Goal: Task Accomplishment & Management: Complete application form

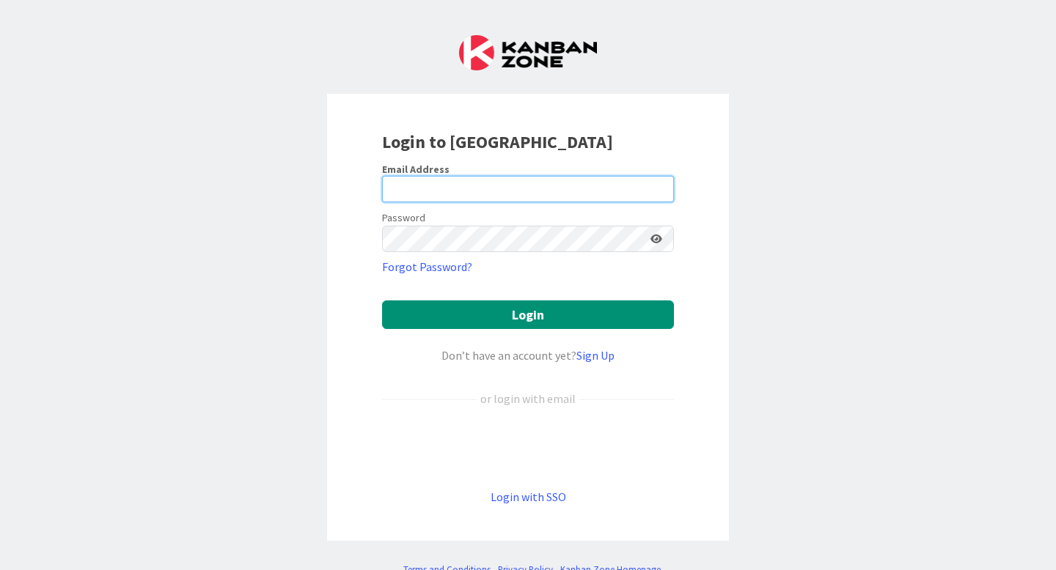
type input "[PERSON_NAME][EMAIL_ADDRESS][PERSON_NAME][DOMAIN_NAME]"
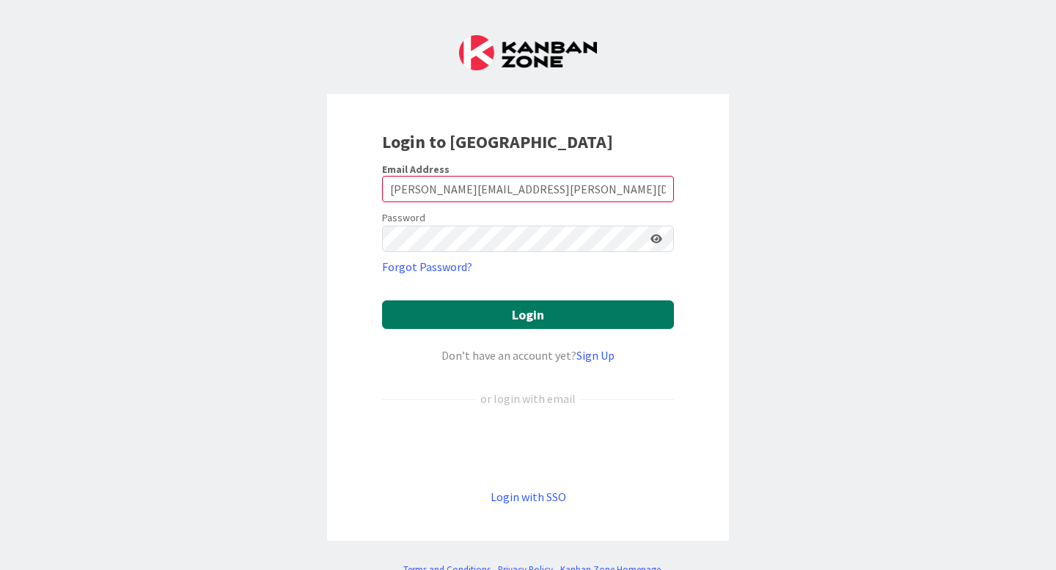
click at [588, 309] on button "Login" at bounding box center [528, 315] width 292 height 29
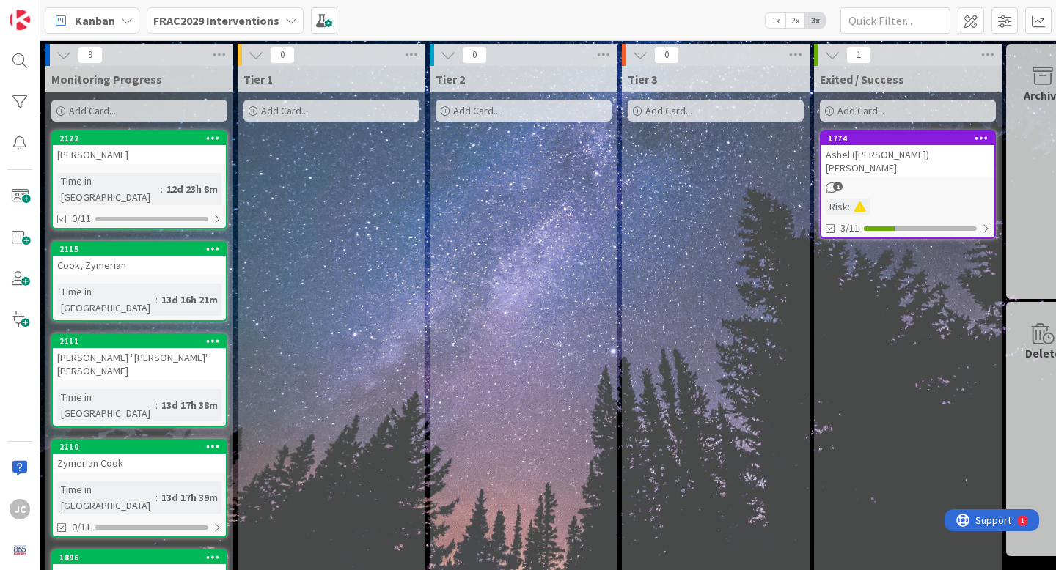
click at [227, 26] on b "FRAC2029 Interventions" at bounding box center [216, 20] width 126 height 15
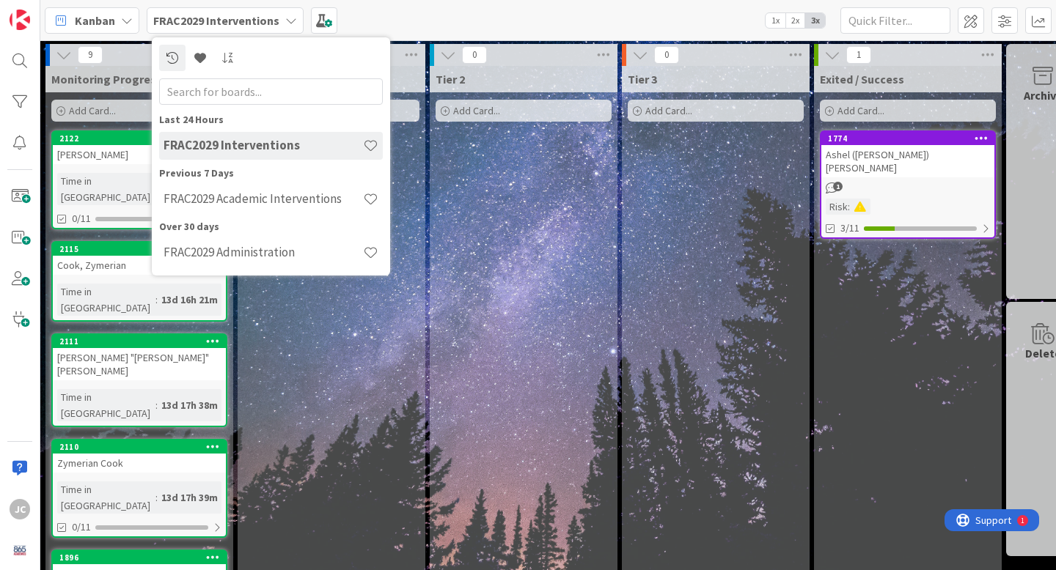
click at [372, 390] on div "Tier 1 Add Card..." at bounding box center [331, 575] width 188 height 1019
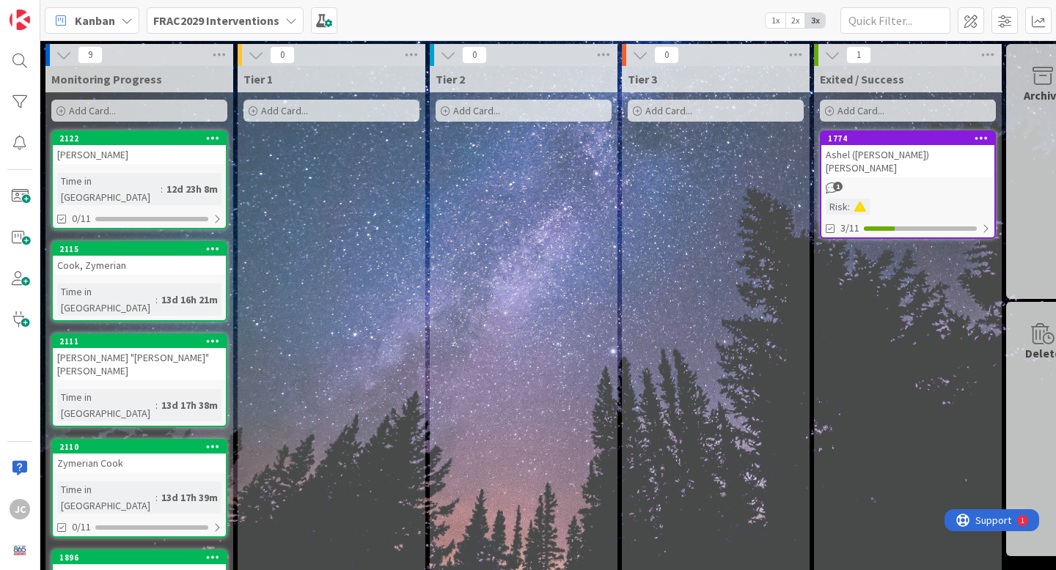
click at [240, 21] on b "FRAC2029 Interventions" at bounding box center [216, 20] width 126 height 15
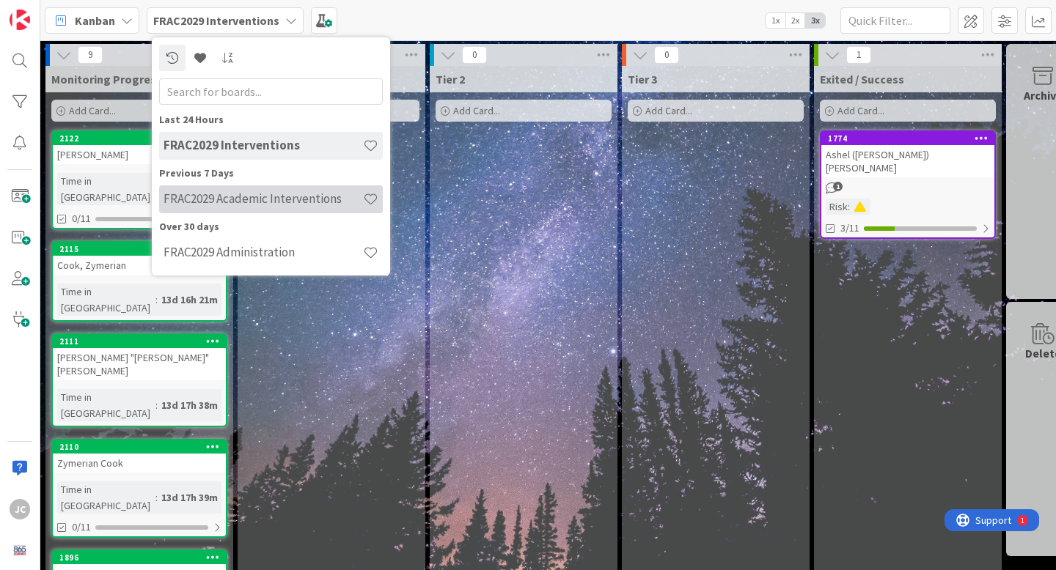
click at [261, 202] on h4 "FRAC2029 Academic Interventions" at bounding box center [262, 198] width 199 height 15
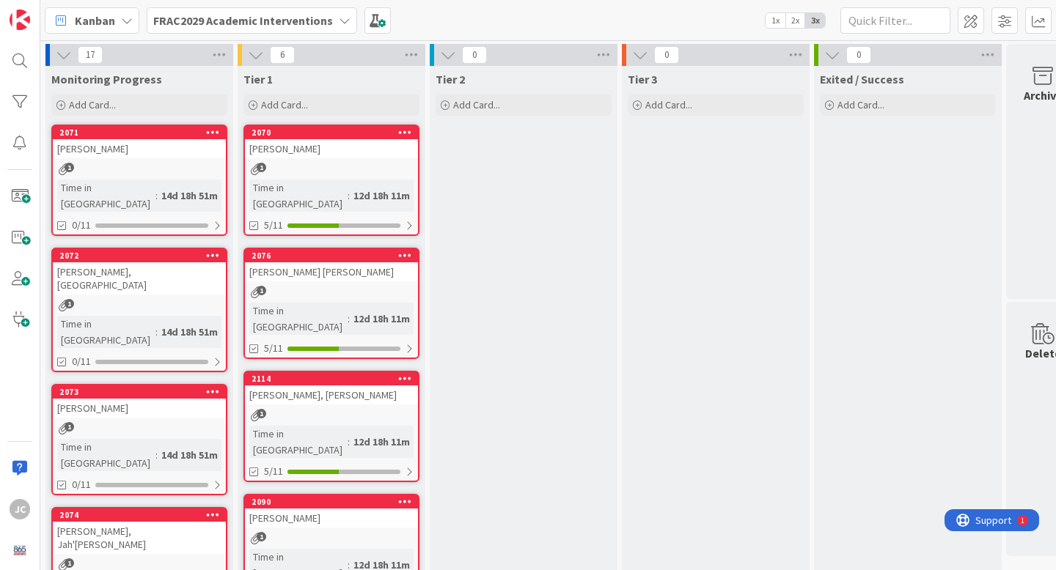
click at [243, 24] on b "FRAC2029 Academic Interventions" at bounding box center [243, 20] width 180 height 15
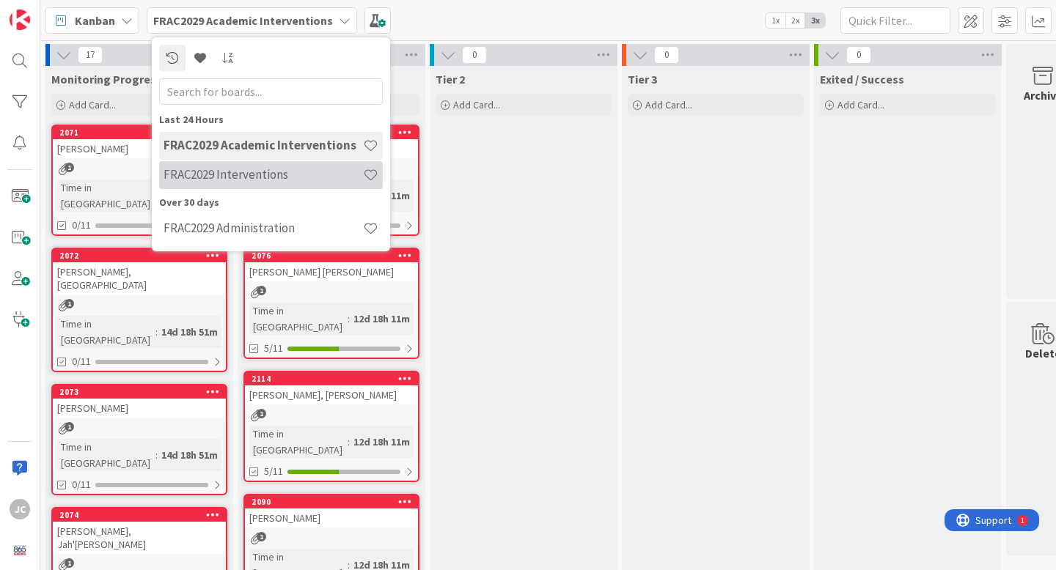
click at [244, 177] on h4 "FRAC2029 Interventions" at bounding box center [262, 174] width 199 height 15
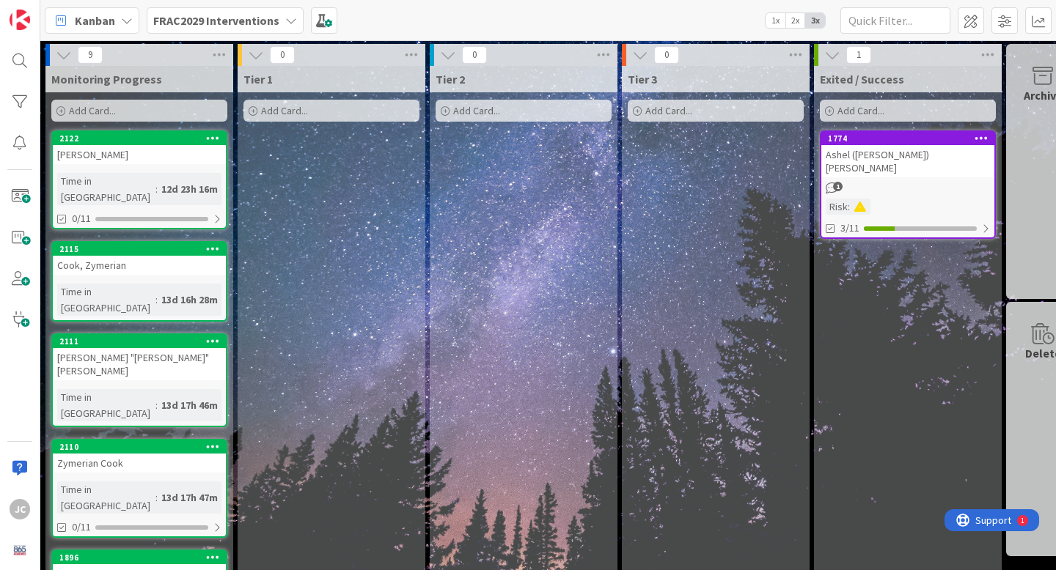
click at [165, 152] on div "[PERSON_NAME]" at bounding box center [139, 154] width 173 height 19
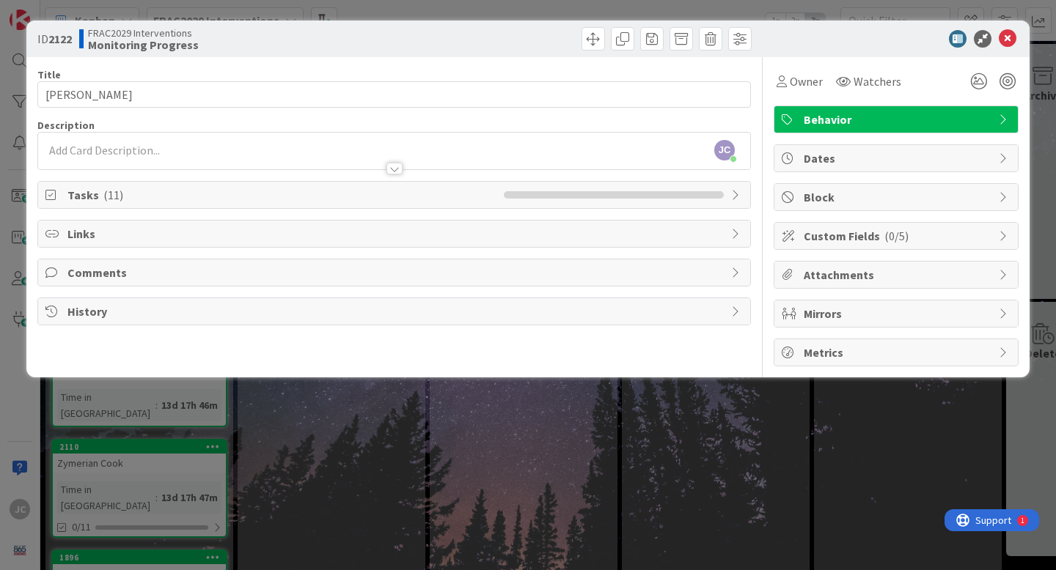
click at [519, 197] on li at bounding box center [514, 194] width 20 height 7
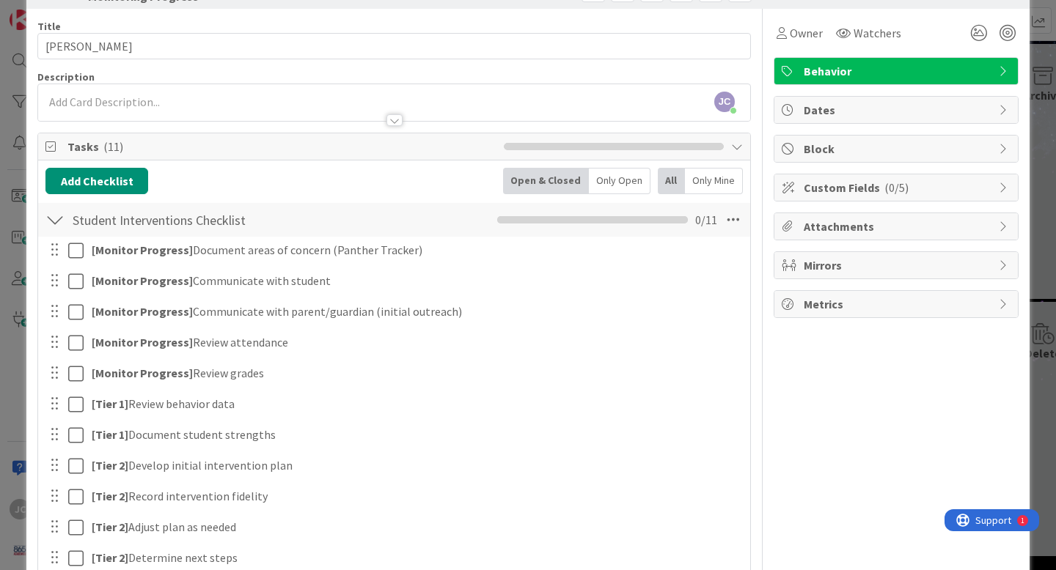
scroll to position [52, 0]
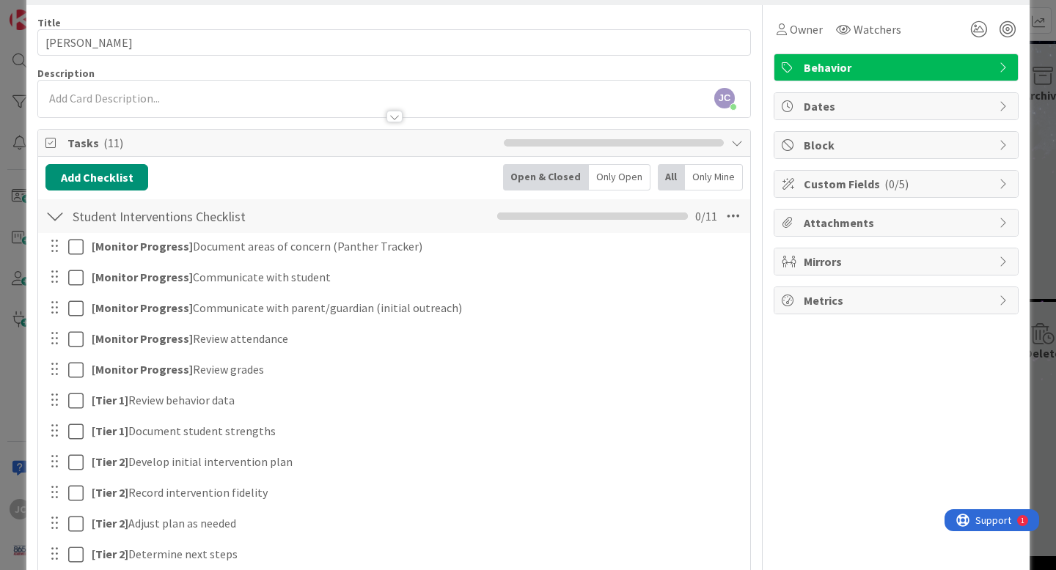
click at [1037, 334] on div "ID 2122 FRAC2029 Interventions Monitoring Progress Title 11 / 128 [PERSON_NAME]…" at bounding box center [528, 285] width 1056 height 570
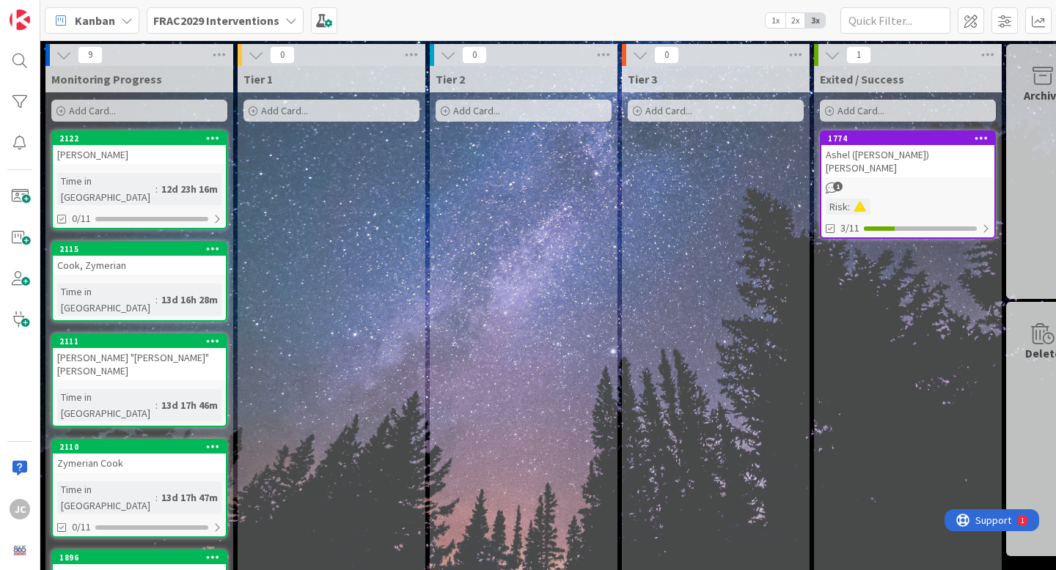
click at [233, 23] on b "FRAC2029 Interventions" at bounding box center [216, 20] width 126 height 15
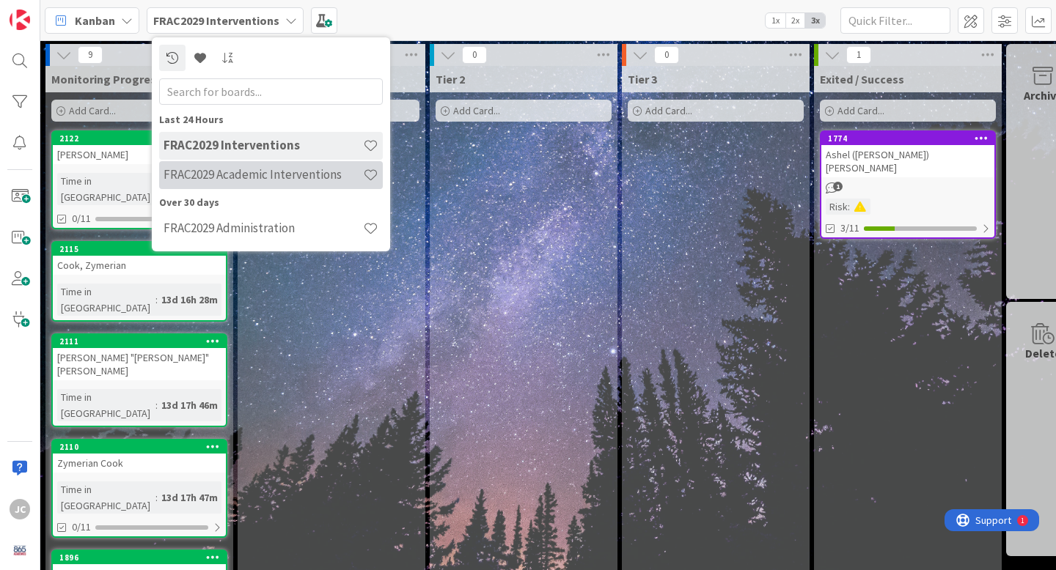
click at [220, 179] on h4 "FRAC2029 Academic Interventions" at bounding box center [262, 174] width 199 height 15
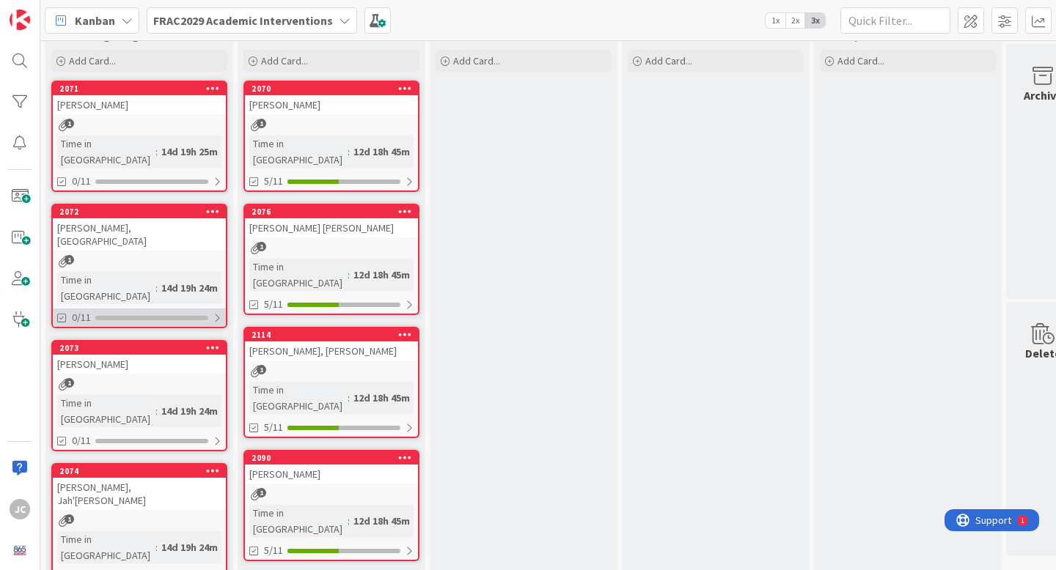
scroll to position [45, 0]
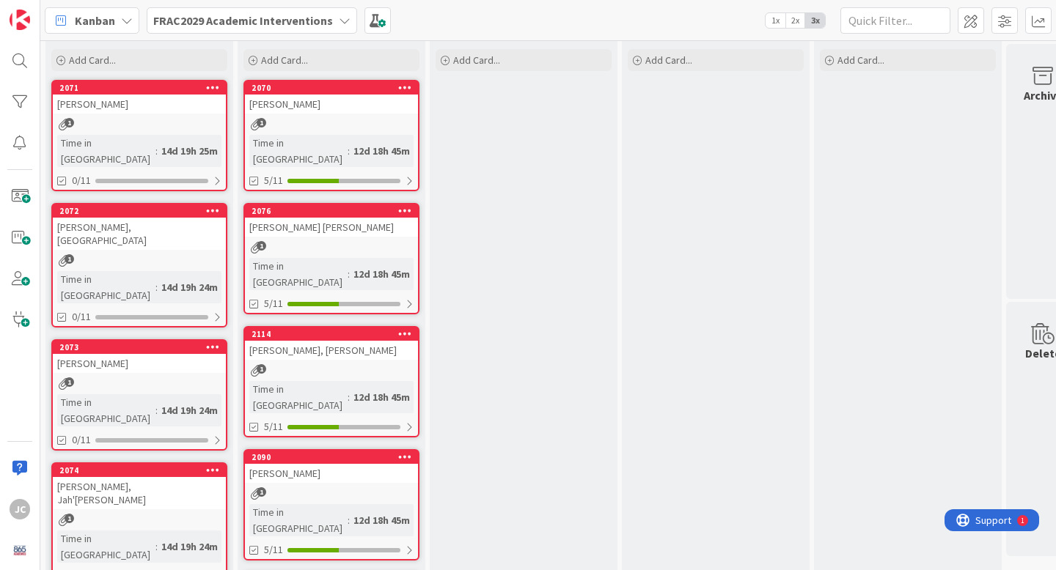
click at [262, 125] on span "1" at bounding box center [262, 123] width 10 height 10
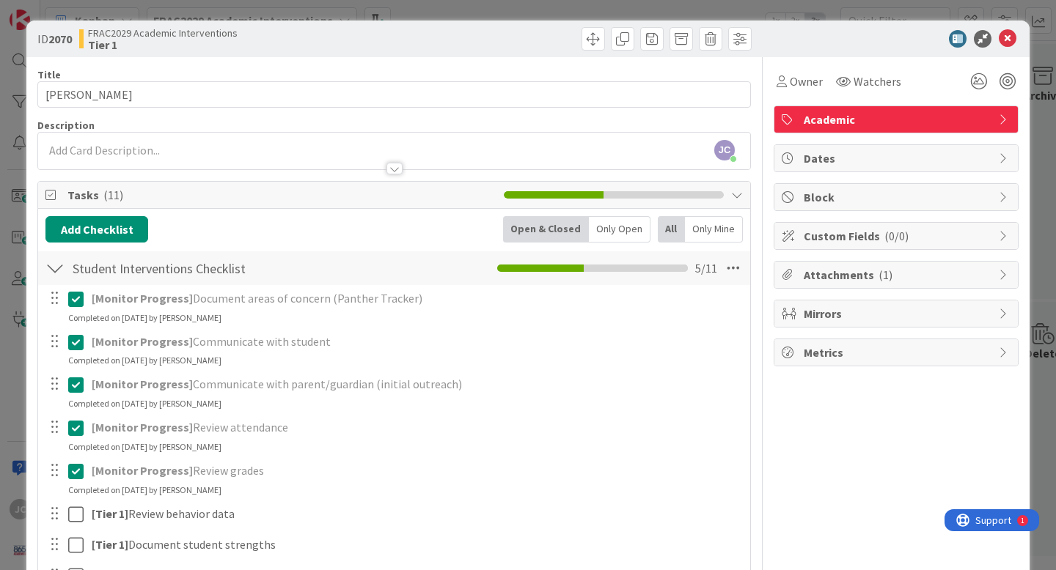
click at [914, 264] on div "Attachments ( 1 )" at bounding box center [895, 275] width 243 height 26
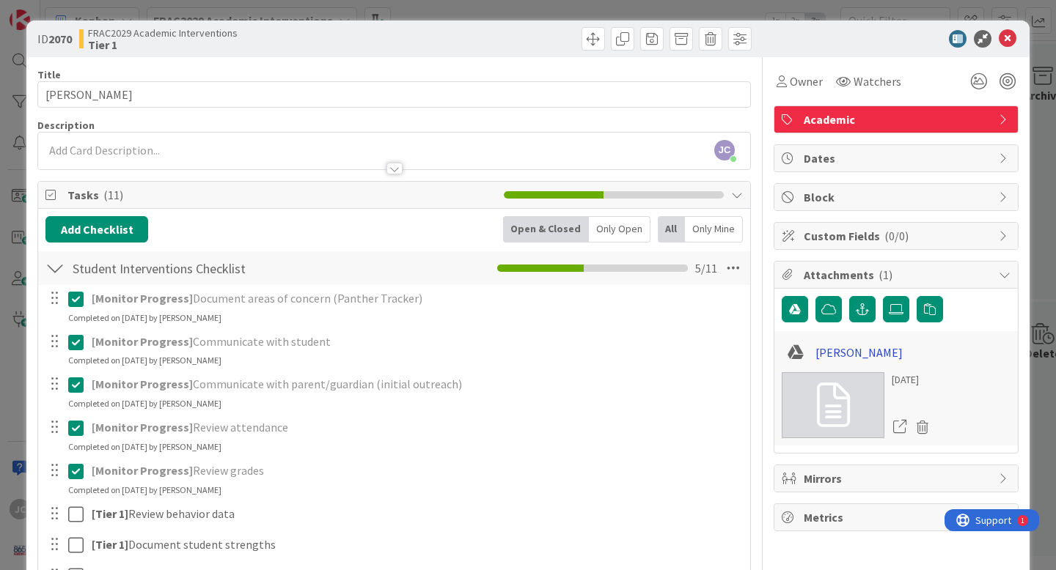
click at [842, 359] on link "[PERSON_NAME]" at bounding box center [858, 353] width 87 height 18
click at [1009, 36] on icon at bounding box center [1007, 39] width 18 height 18
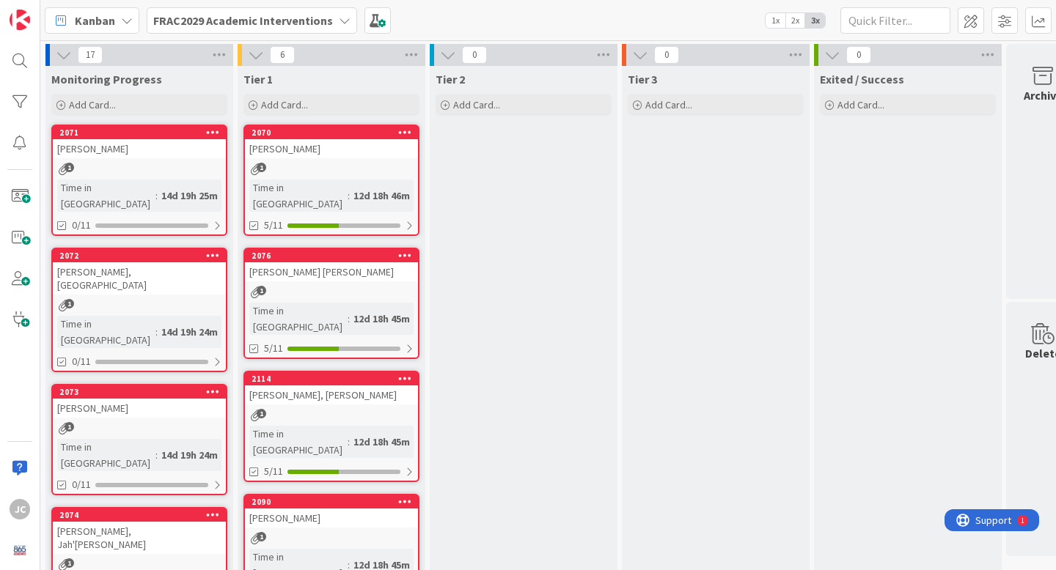
click at [298, 24] on b "FRAC2029 Academic Interventions" at bounding box center [243, 20] width 180 height 15
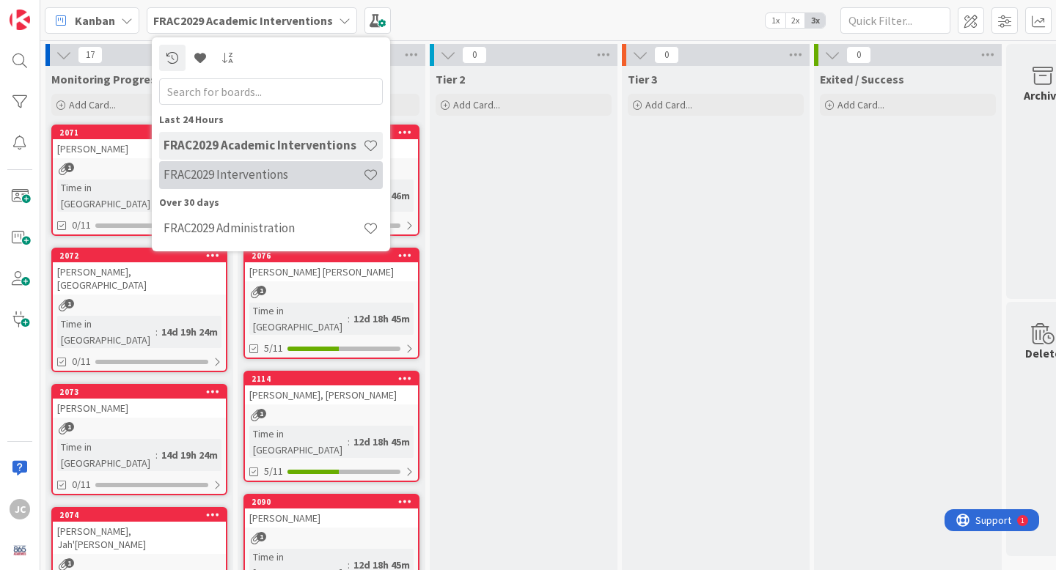
click at [227, 165] on div "FRAC2029 Interventions" at bounding box center [271, 175] width 224 height 28
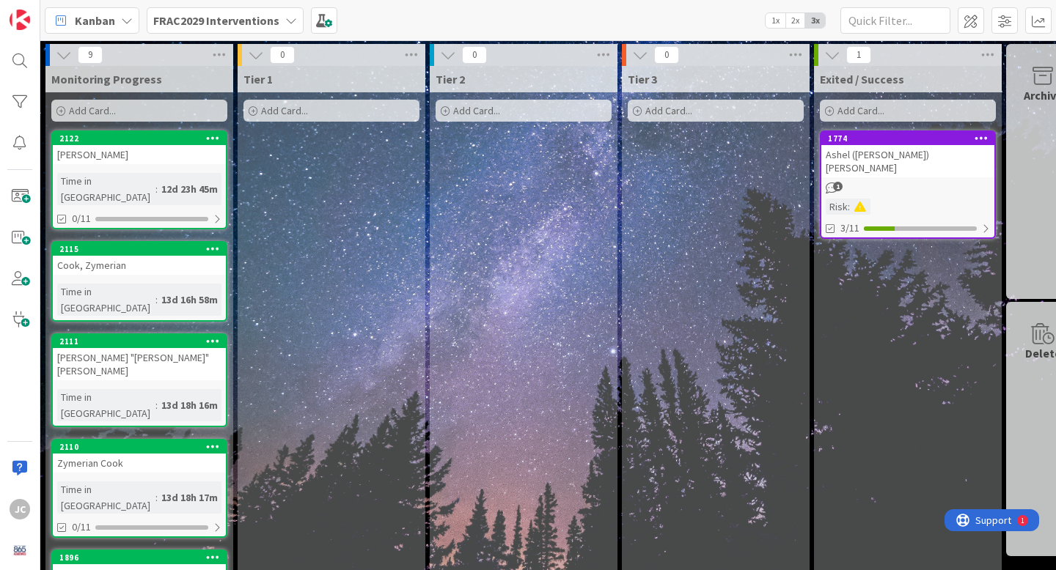
click at [213, 243] on icon at bounding box center [213, 248] width 14 height 10
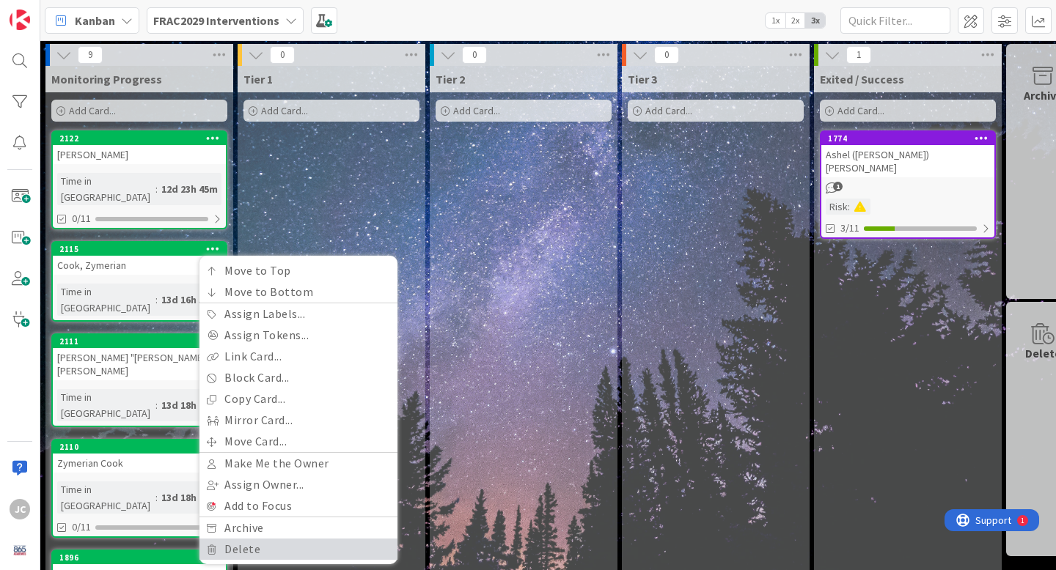
click at [271, 539] on link "Delete" at bounding box center [298, 549] width 198 height 21
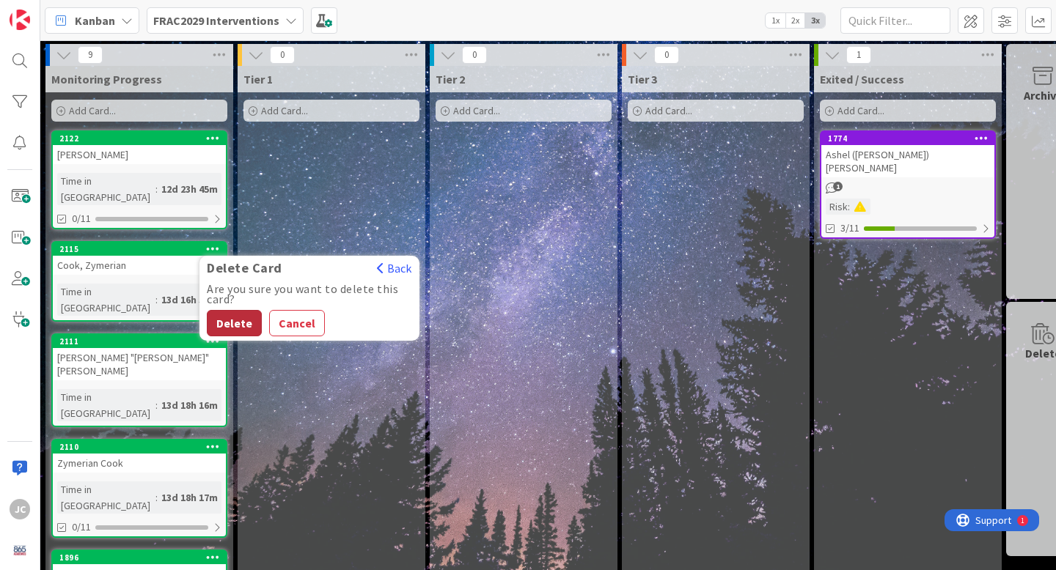
click at [233, 310] on button "Delete" at bounding box center [234, 323] width 55 height 26
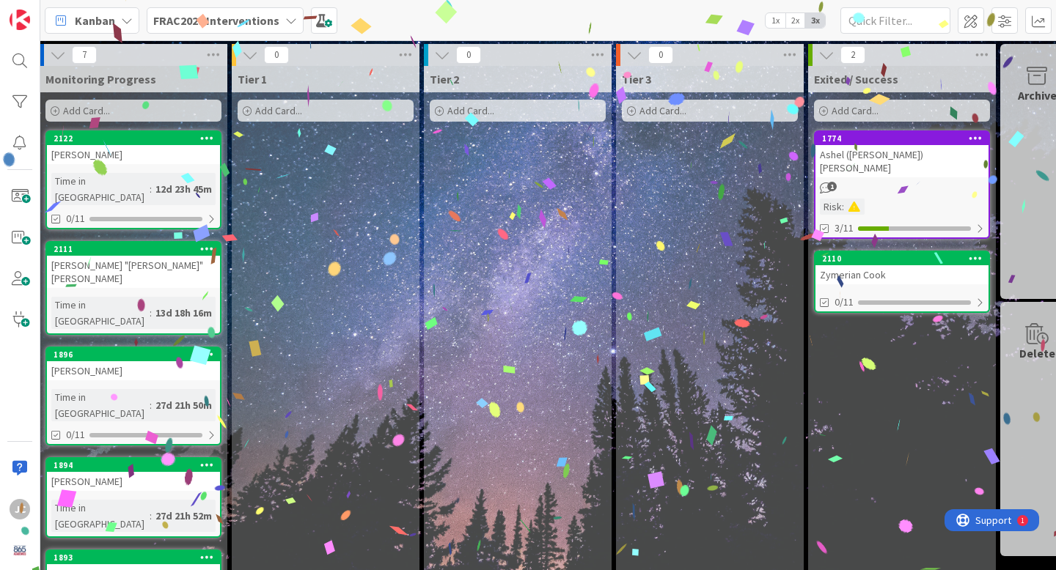
scroll to position [0, 11]
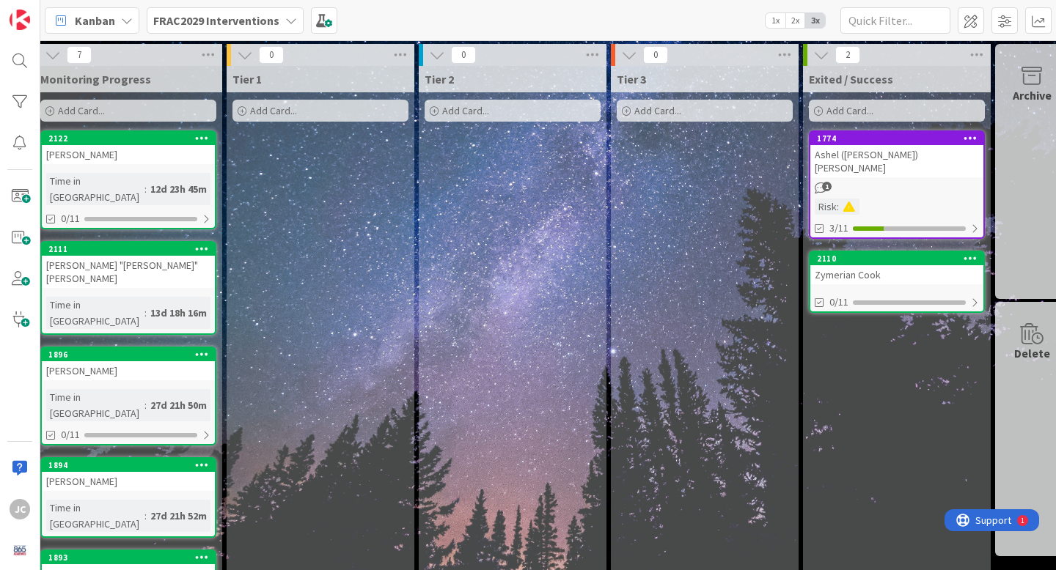
click at [945, 265] on div "Zymerian Cook" at bounding box center [896, 274] width 173 height 19
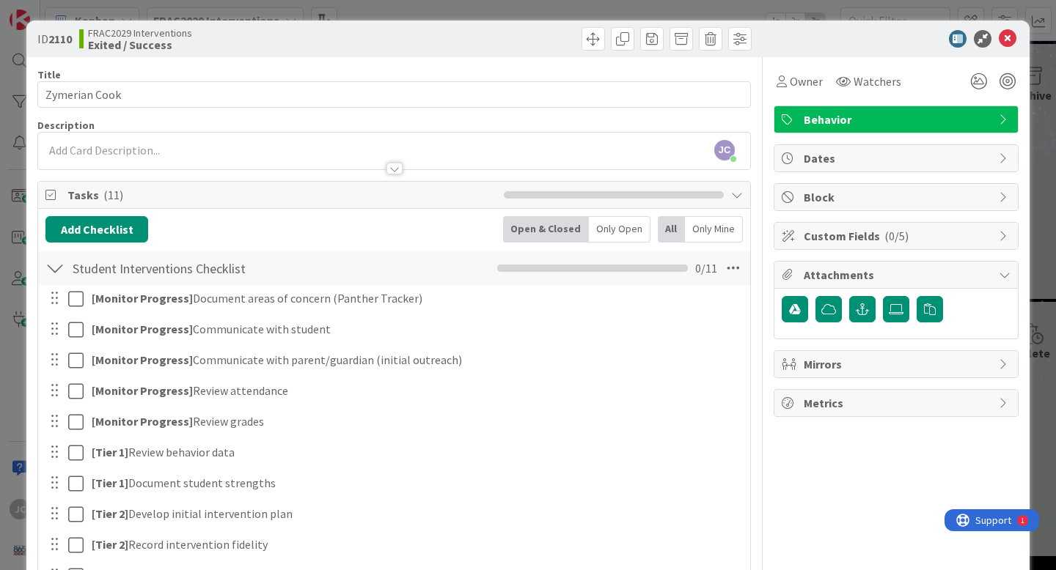
scroll to position [243, 0]
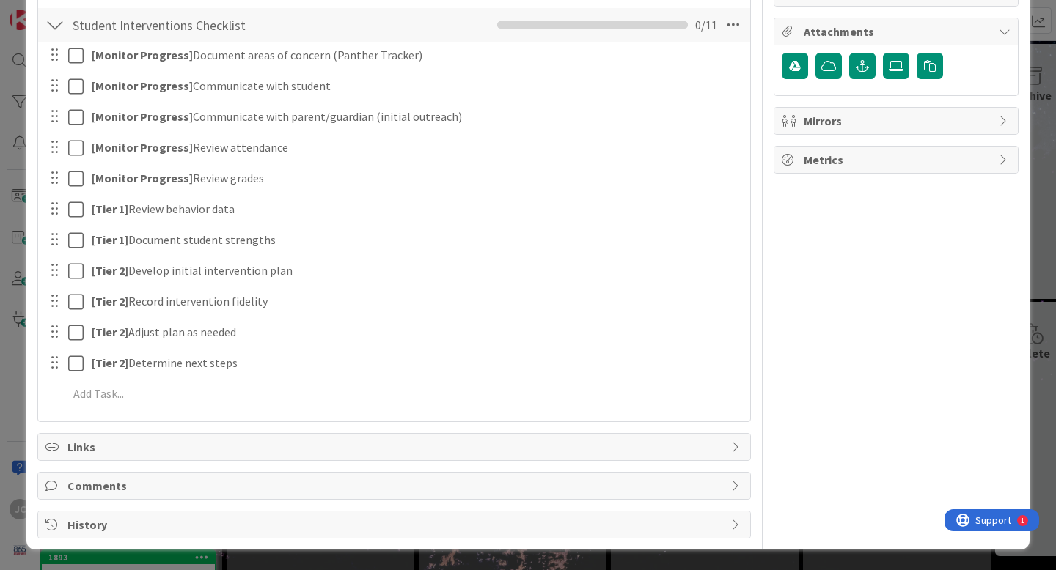
click at [125, 487] on span "Comments" at bounding box center [395, 486] width 656 height 18
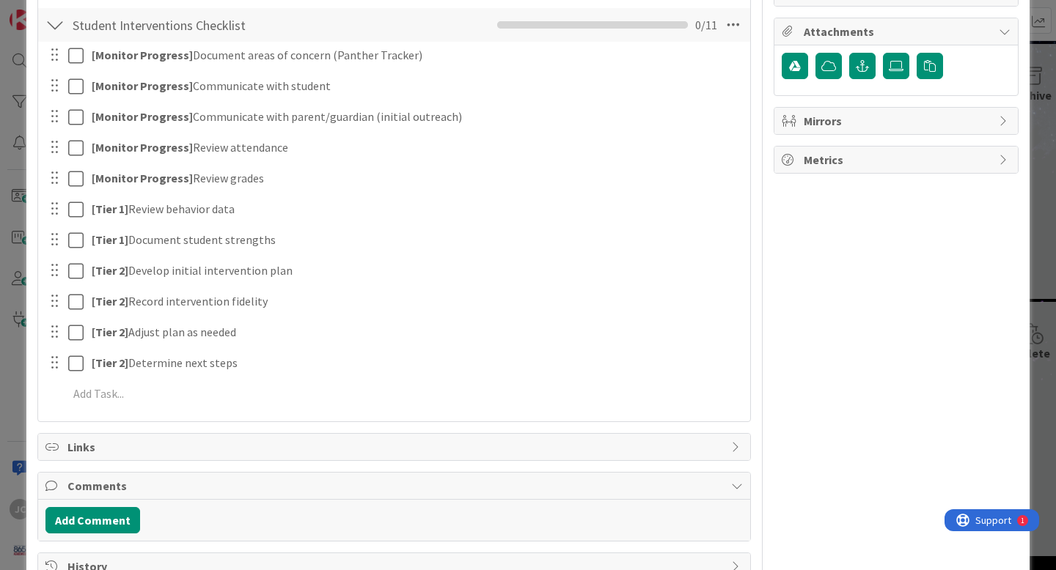
scroll to position [285, 0]
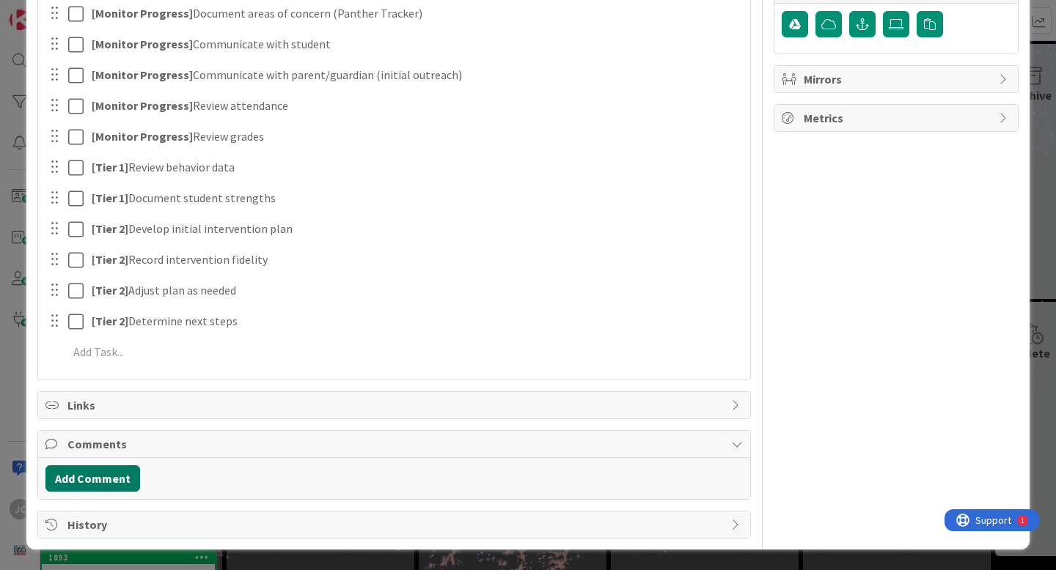
click at [114, 482] on button "Add Comment" at bounding box center [92, 478] width 95 height 26
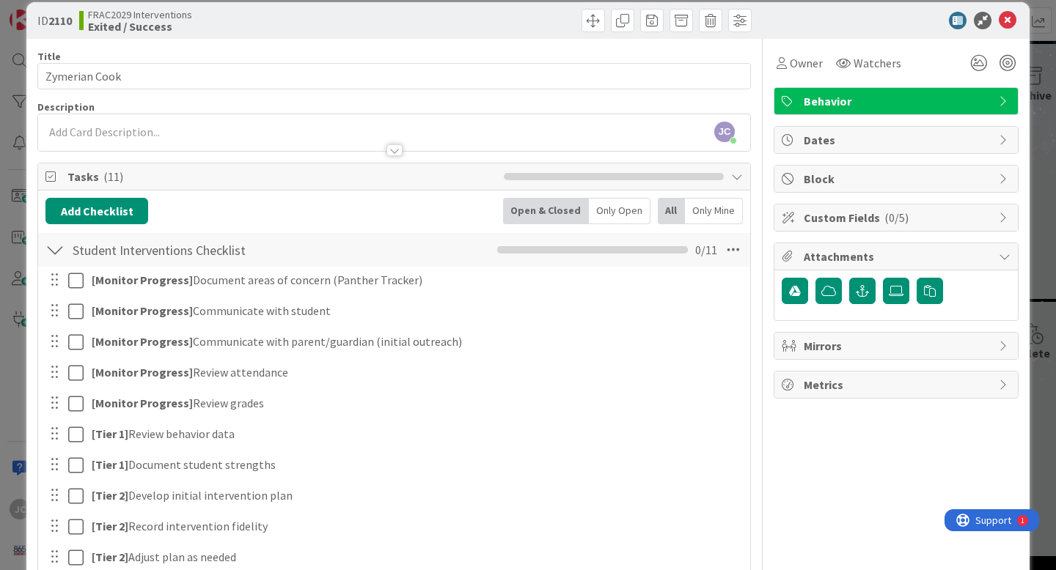
scroll to position [0, 0]
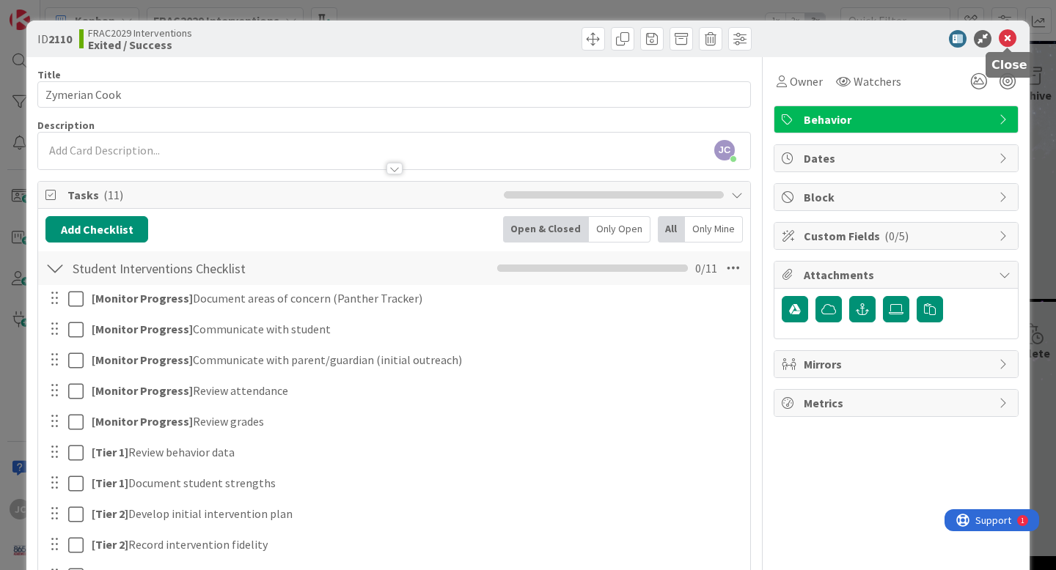
click at [1000, 43] on icon at bounding box center [1007, 39] width 18 height 18
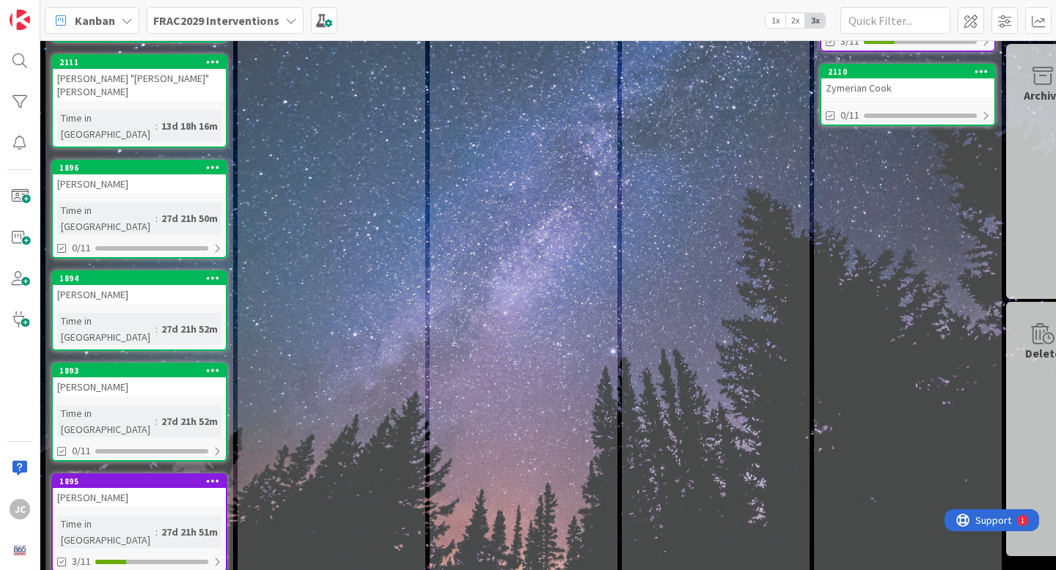
scroll to position [193, 0]
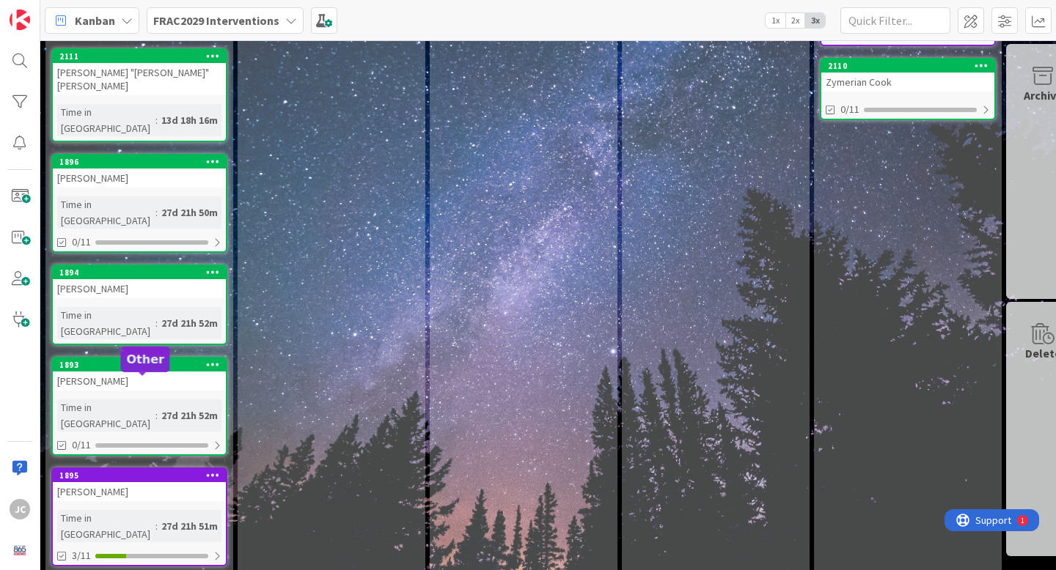
click at [168, 471] on div "1895" at bounding box center [142, 476] width 166 height 10
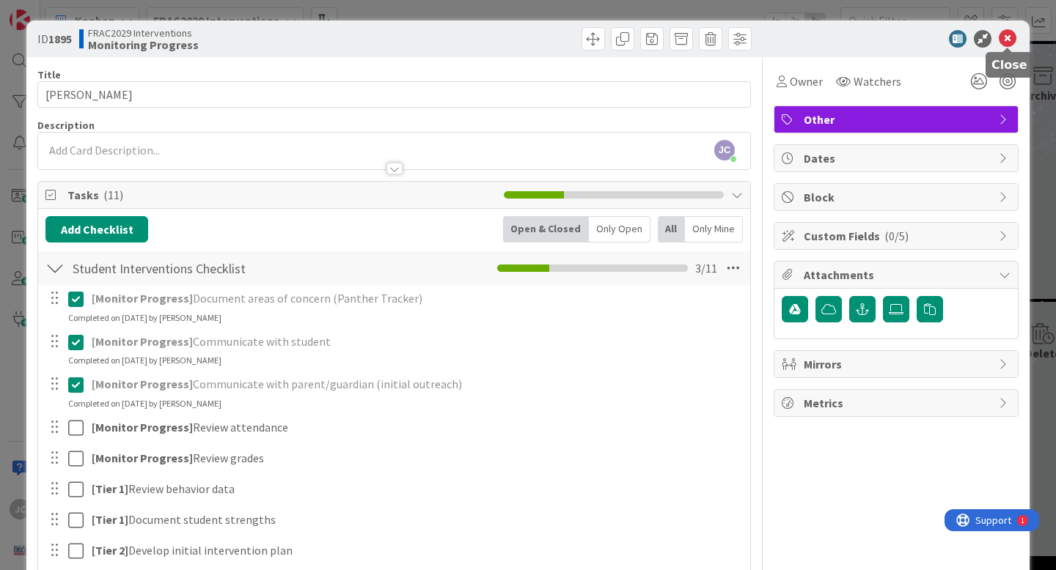
click at [1006, 41] on icon at bounding box center [1007, 39] width 18 height 18
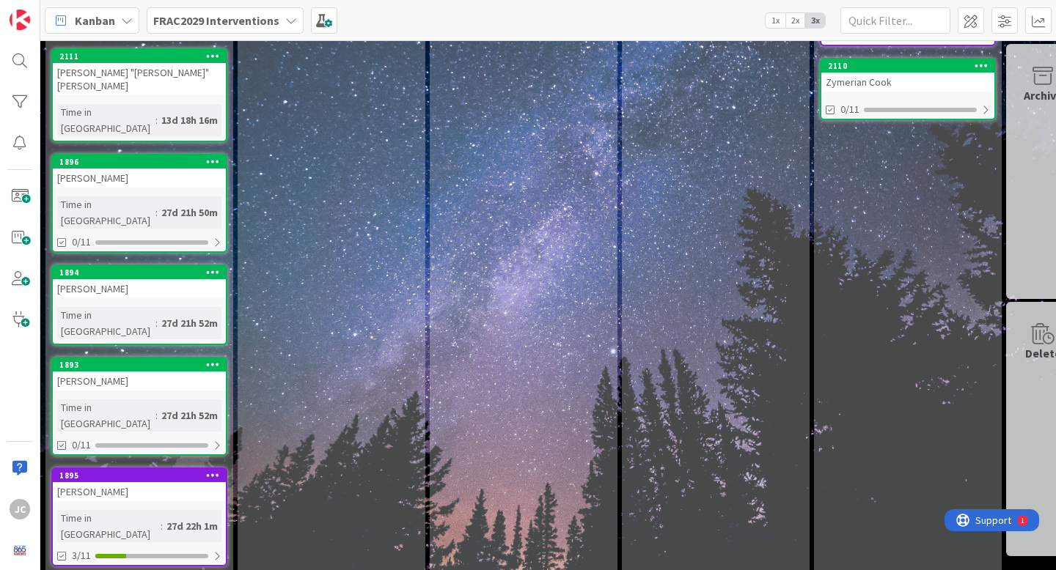
click at [270, 23] on b "FRAC2029 Interventions" at bounding box center [216, 20] width 126 height 15
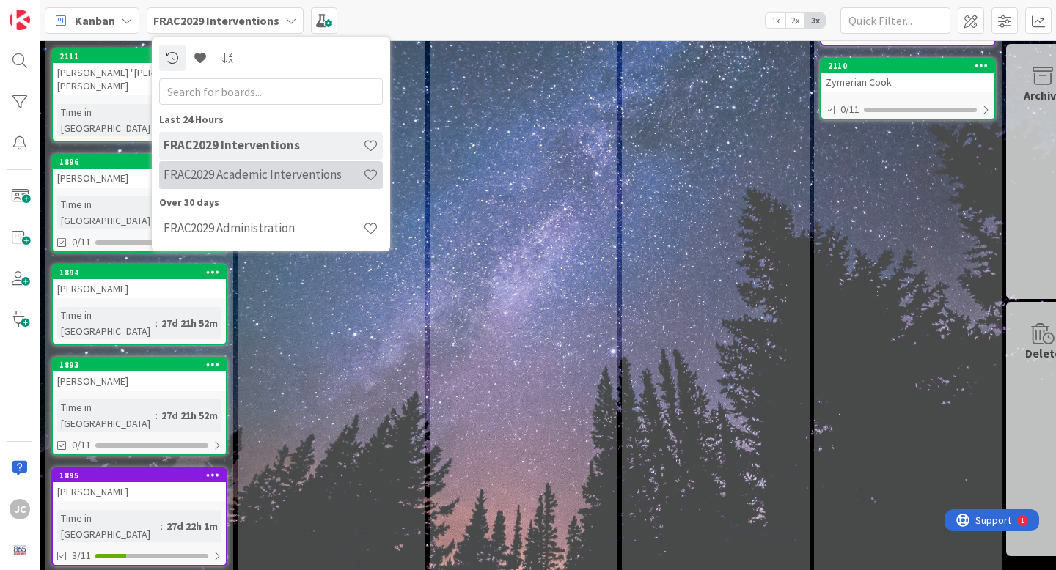
click at [234, 170] on h4 "FRAC2029 Academic Interventions" at bounding box center [262, 174] width 199 height 15
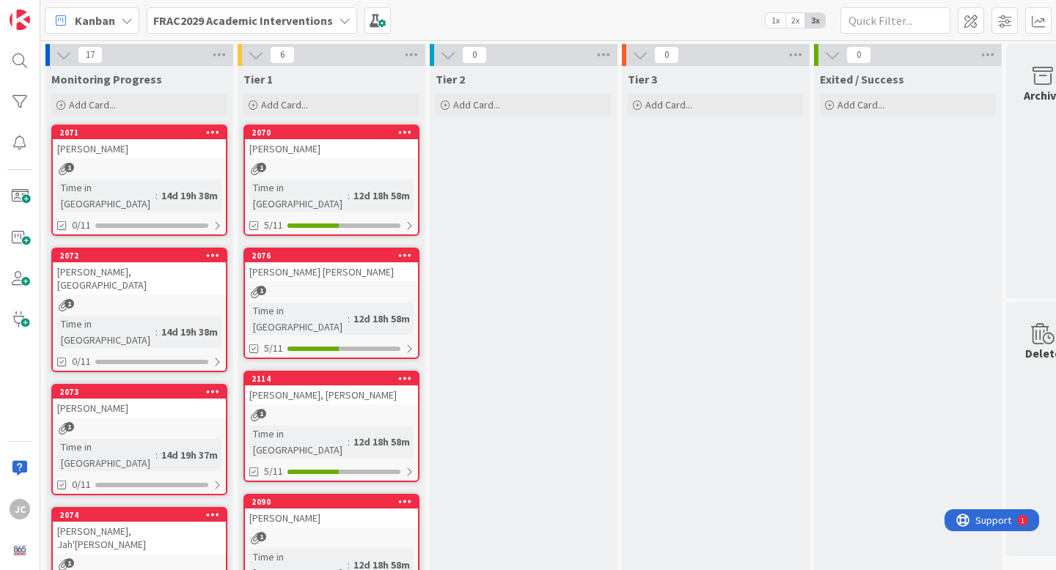
click at [90, 17] on span "Kanban" at bounding box center [95, 21] width 40 height 18
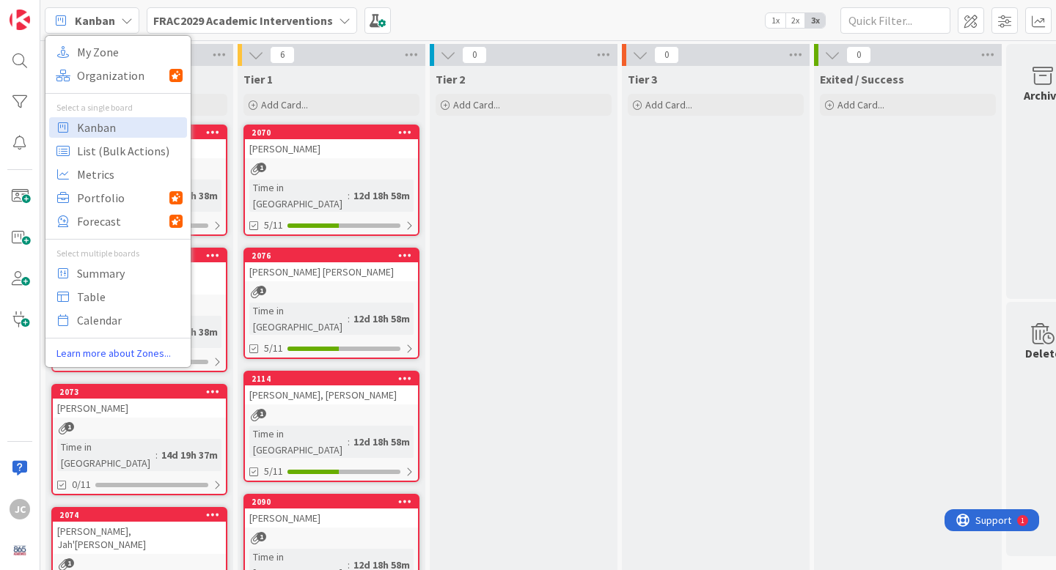
click at [535, 4] on div "Kanban My Zone Organization Select a single board Kanban List (Bulk Actions) Me…" at bounding box center [547, 20] width 1015 height 40
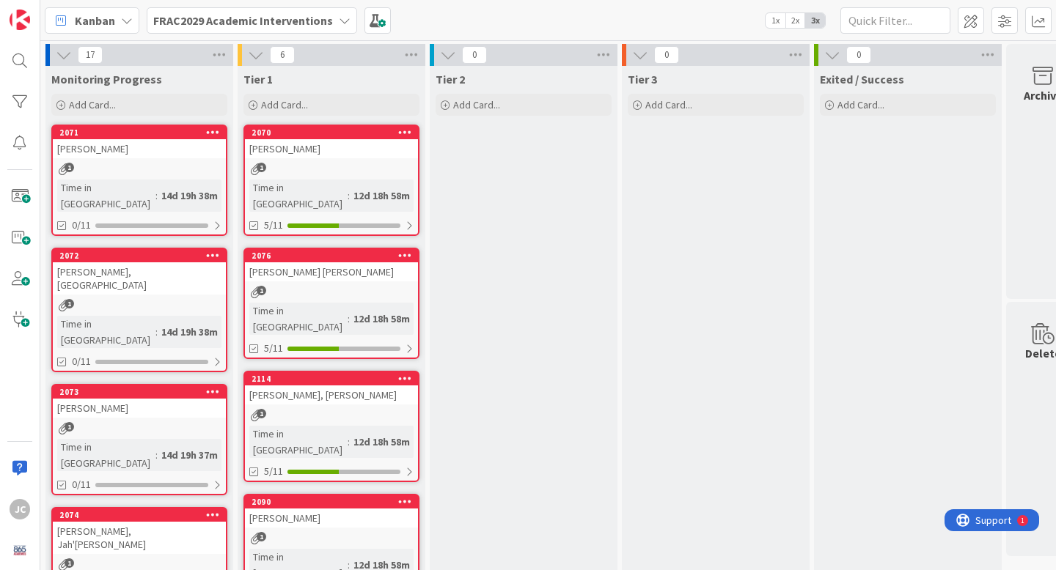
click at [292, 17] on b "FRAC2029 Academic Interventions" at bounding box center [243, 20] width 180 height 15
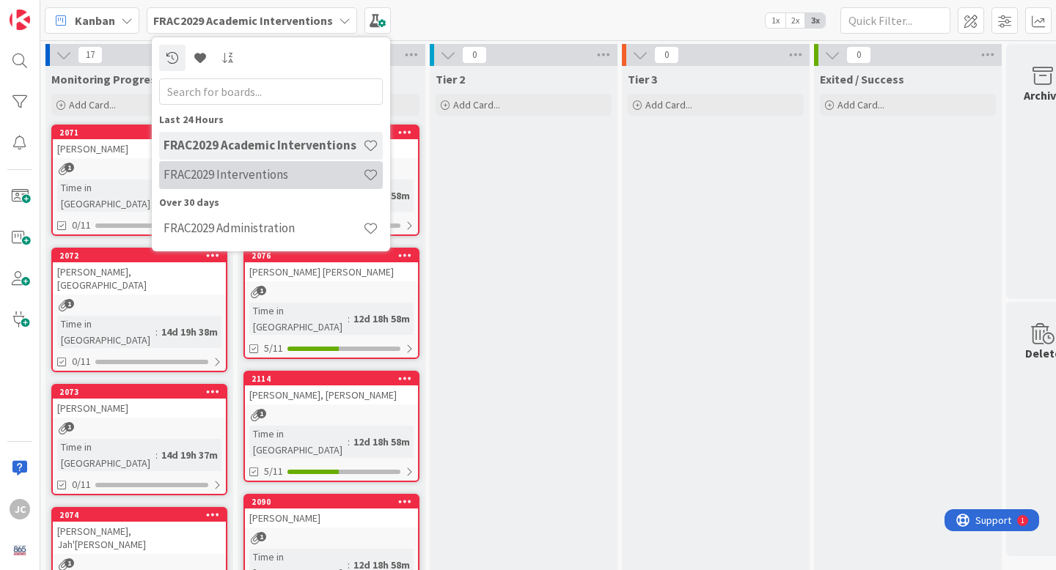
click at [248, 172] on h4 "FRAC2029 Interventions" at bounding box center [262, 174] width 199 height 15
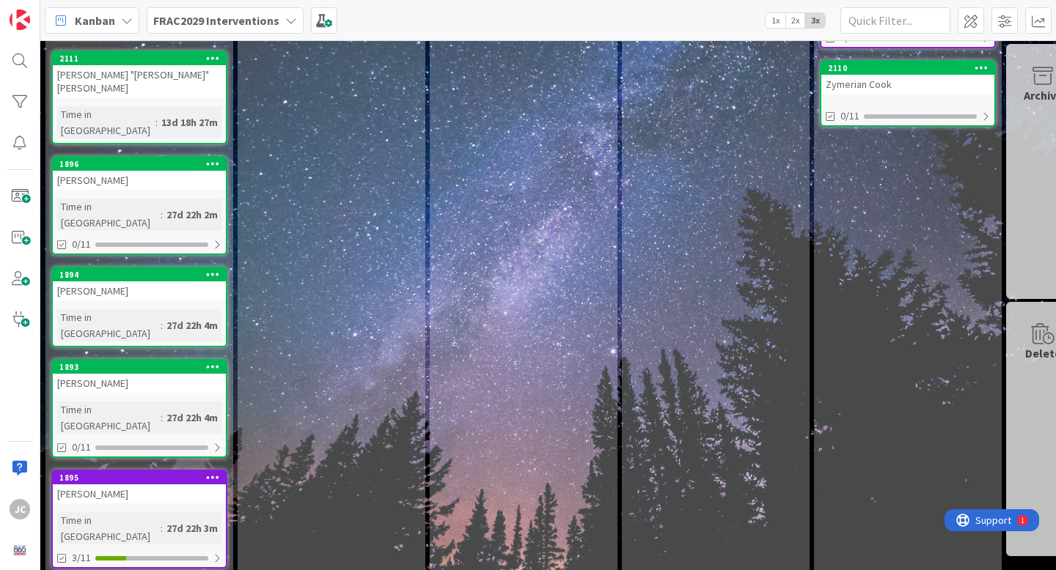
scroll to position [193, 0]
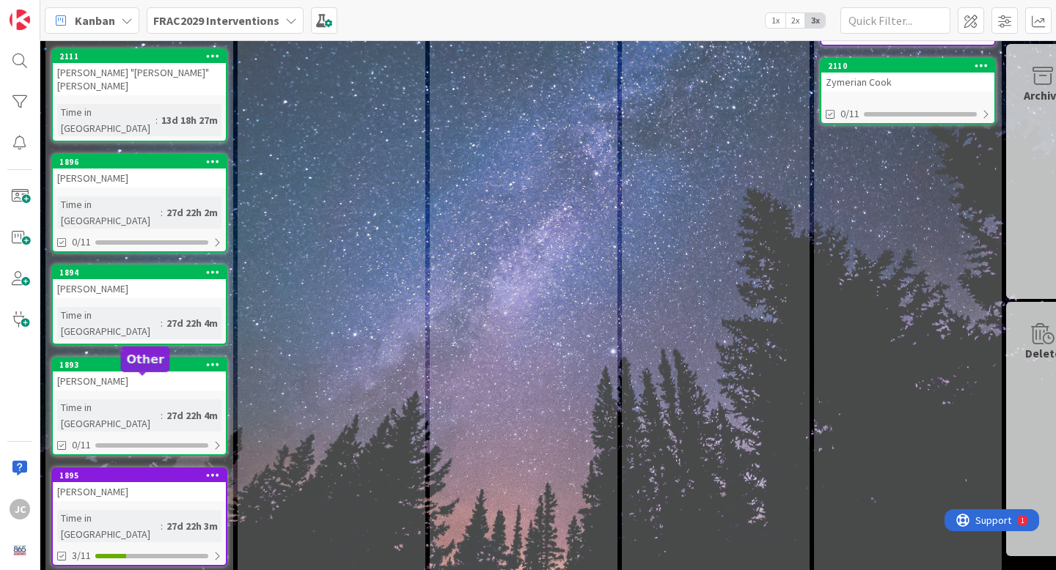
click at [133, 471] on div "1895" at bounding box center [142, 476] width 166 height 10
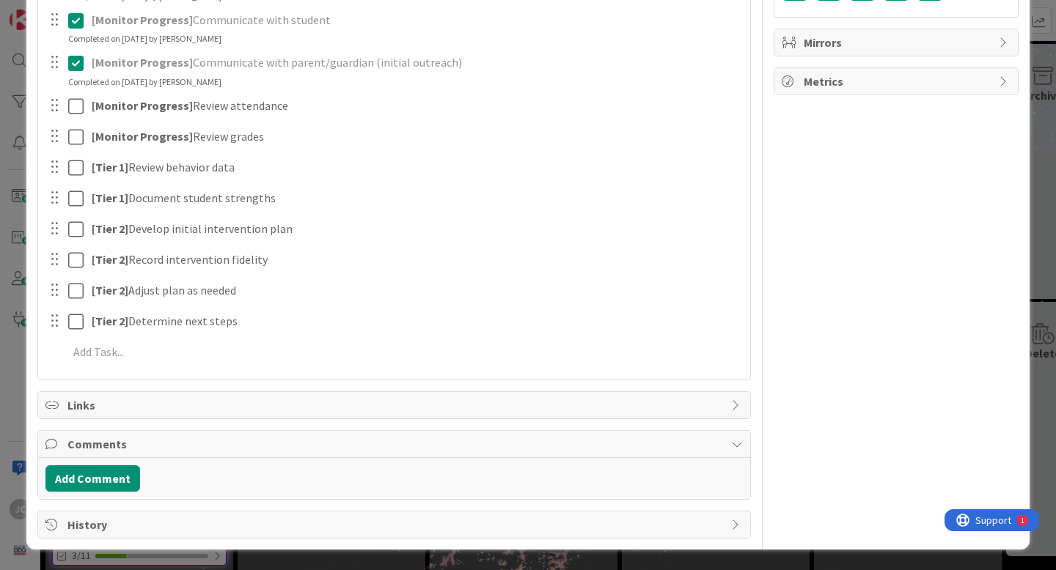
click at [82, 498] on div "Add Comment" at bounding box center [394, 478] width 712 height 41
click at [109, 480] on button "Add Comment" at bounding box center [92, 478] width 95 height 26
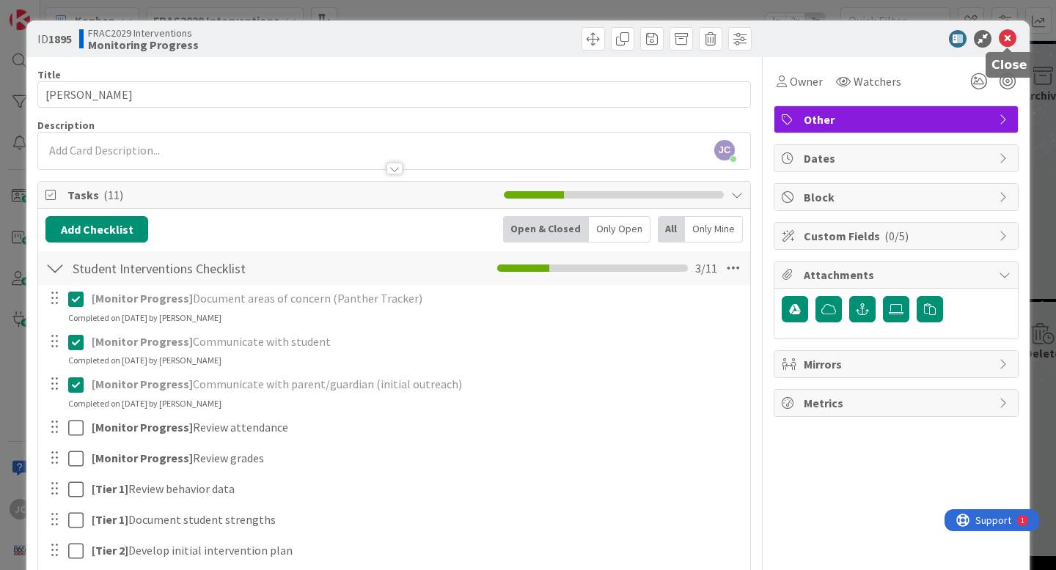
click at [1008, 39] on icon at bounding box center [1007, 39] width 18 height 18
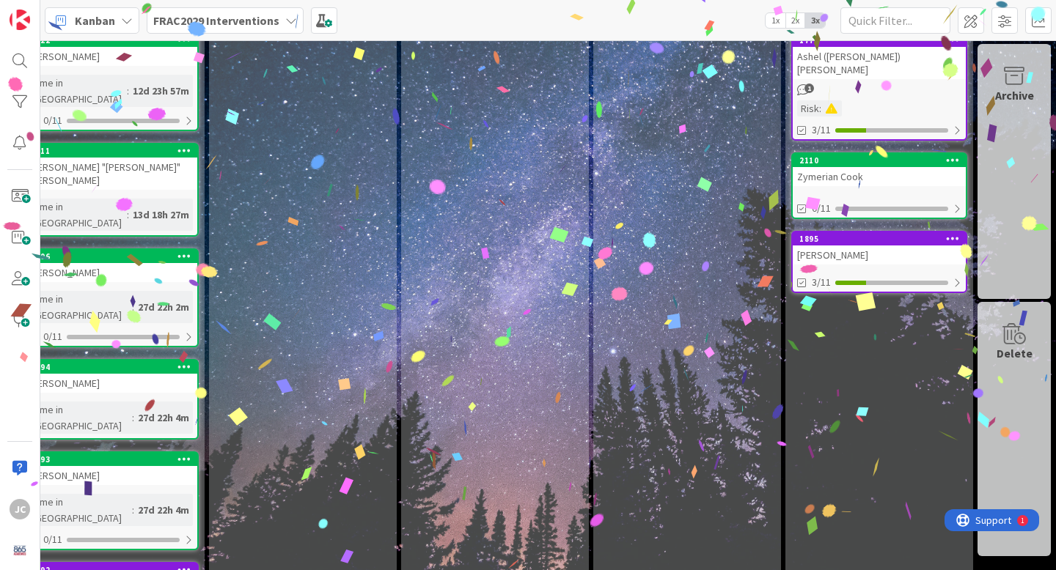
scroll to position [98, 0]
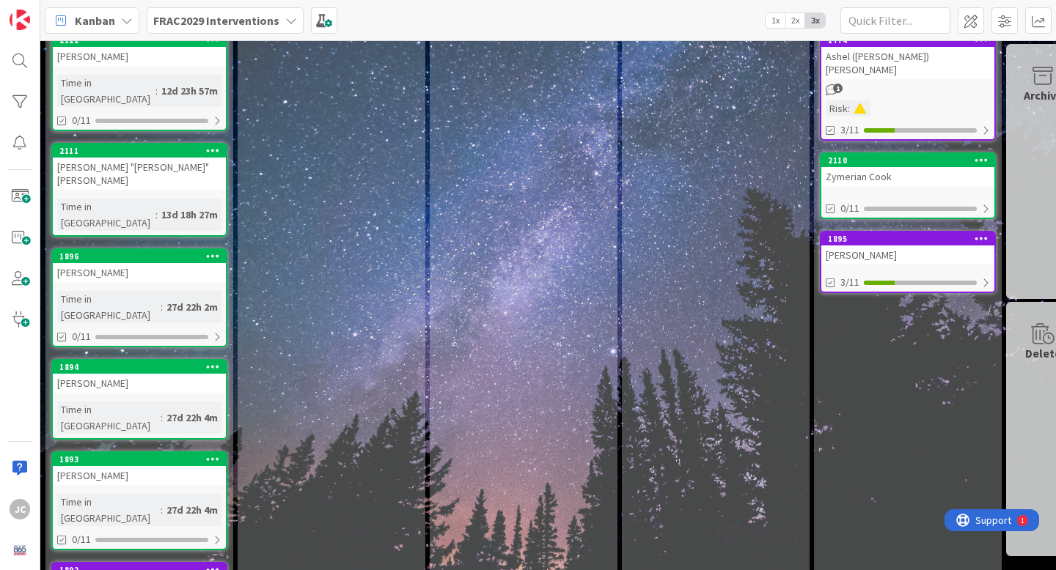
click at [268, 33] on div "FRAC2029 Interventions" at bounding box center [225, 20] width 157 height 26
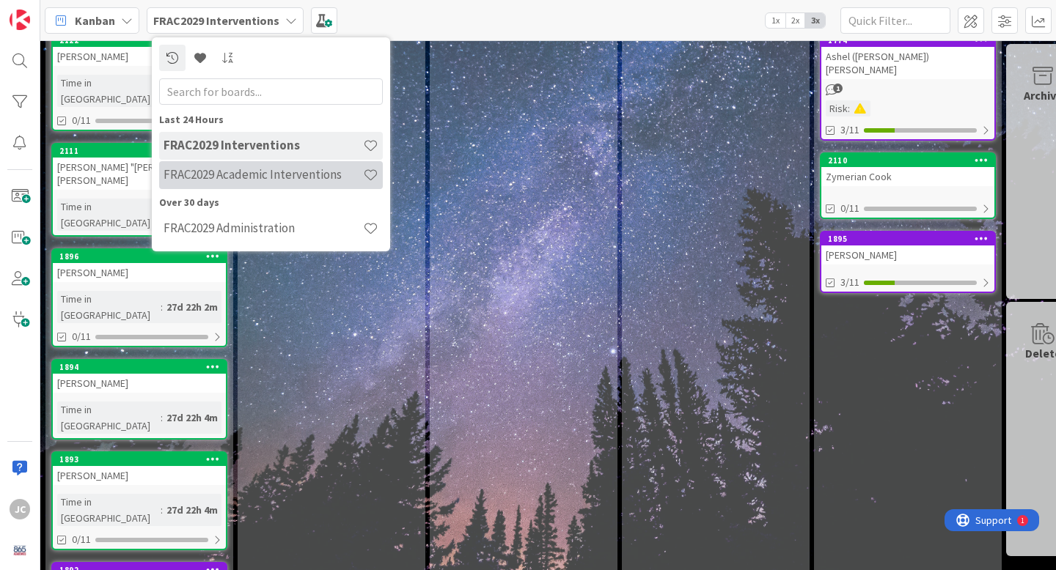
click at [235, 173] on h4 "FRAC2029 Academic Interventions" at bounding box center [262, 174] width 199 height 15
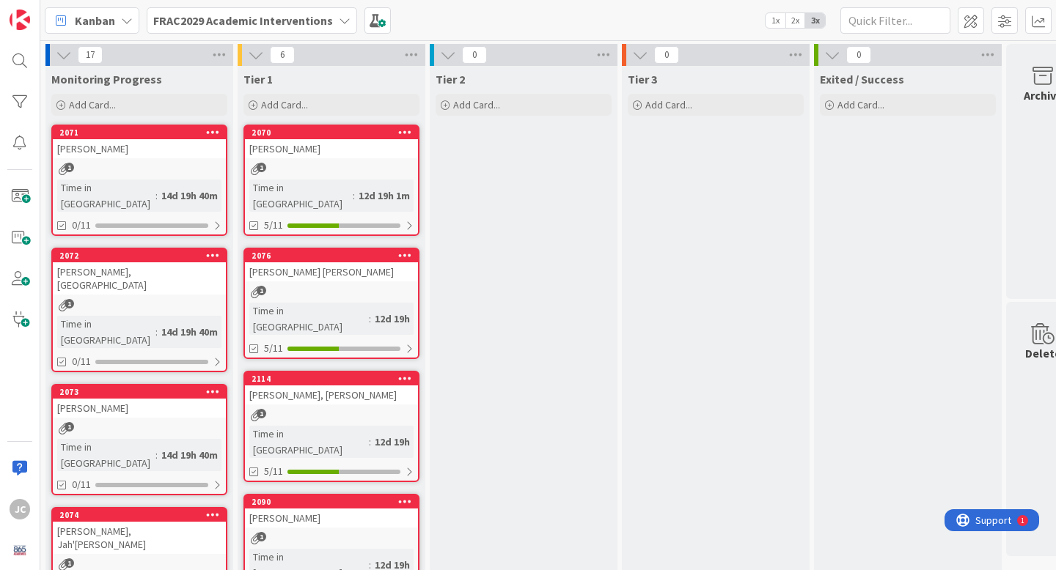
click at [195, 27] on span "FRAC2029 Academic Interventions" at bounding box center [243, 21] width 180 height 18
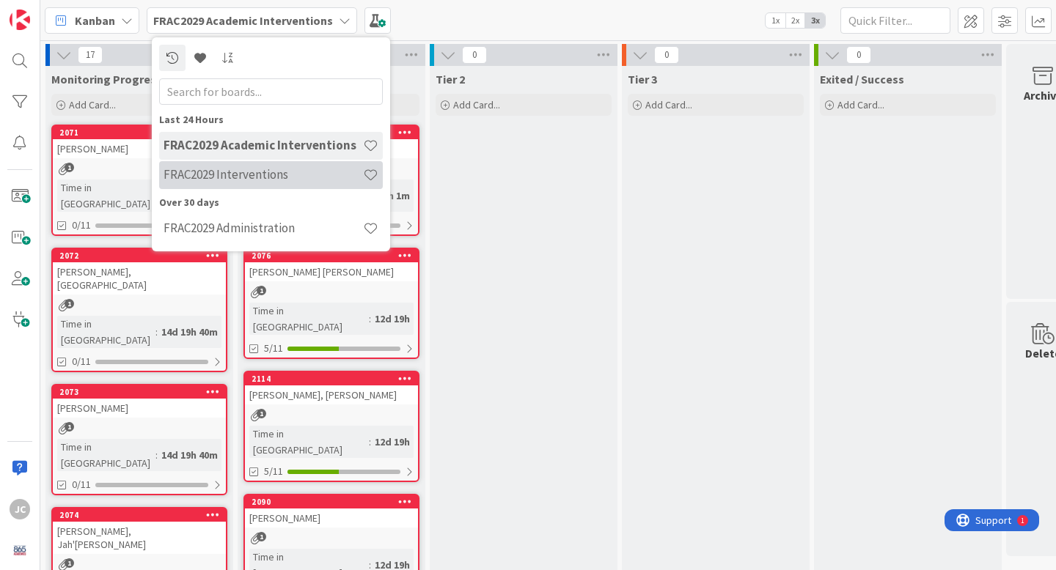
click at [233, 168] on h4 "FRAC2029 Interventions" at bounding box center [262, 174] width 199 height 15
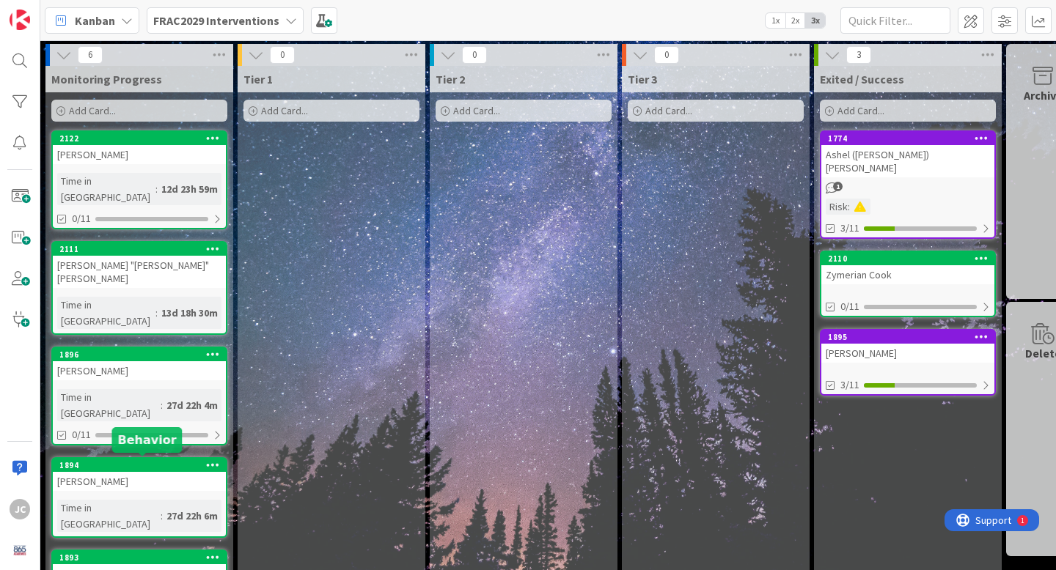
scroll to position [98, 0]
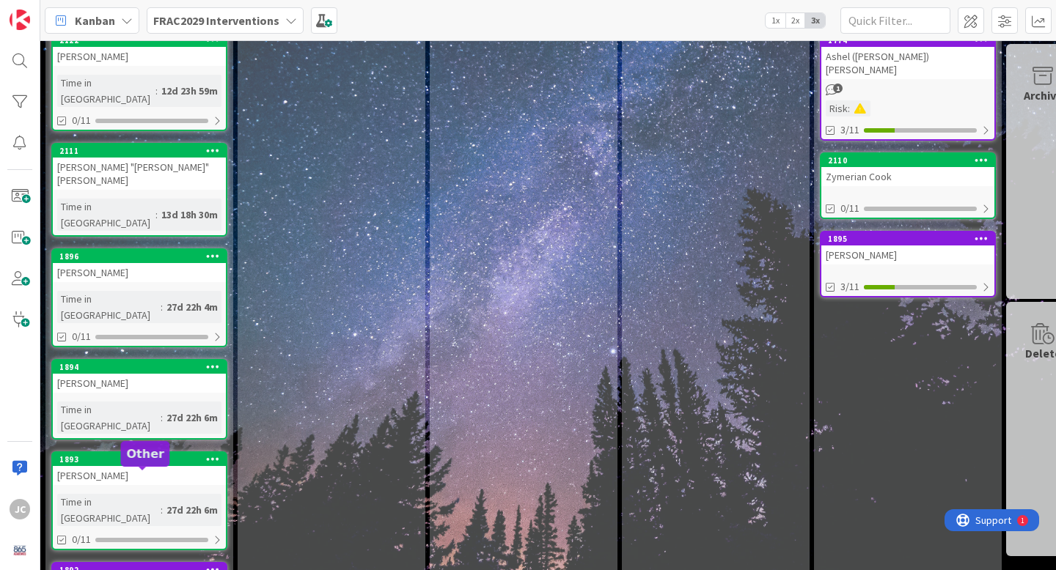
click at [183, 565] on div "1892" at bounding box center [142, 570] width 166 height 10
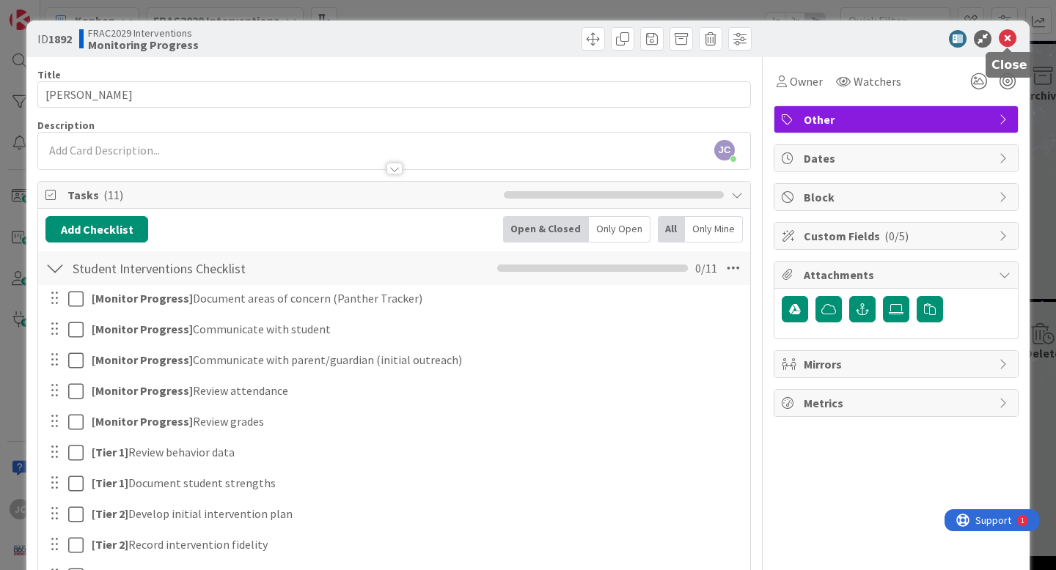
click at [1003, 37] on icon at bounding box center [1007, 39] width 18 height 18
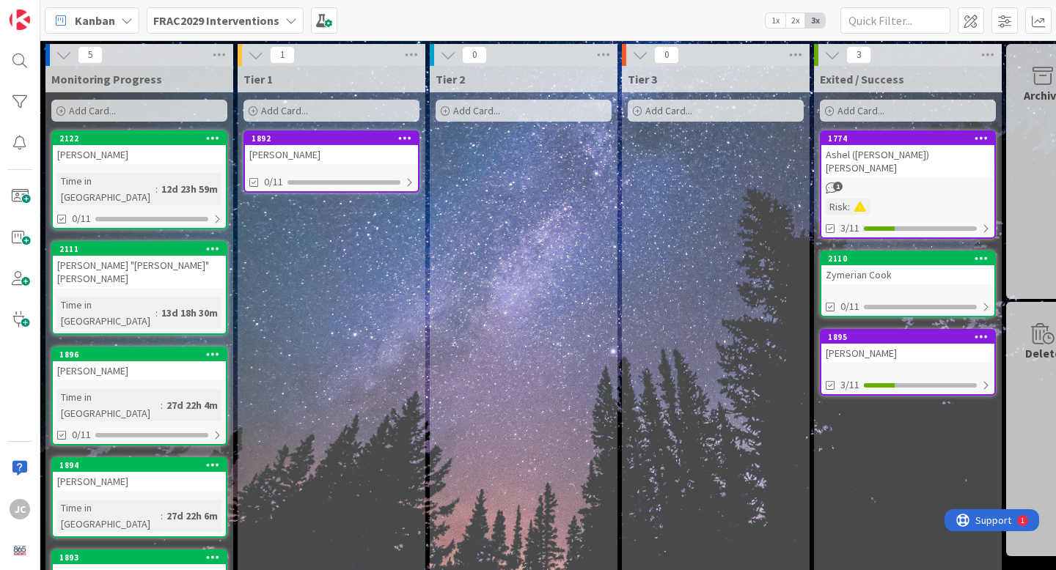
scroll to position [4, 0]
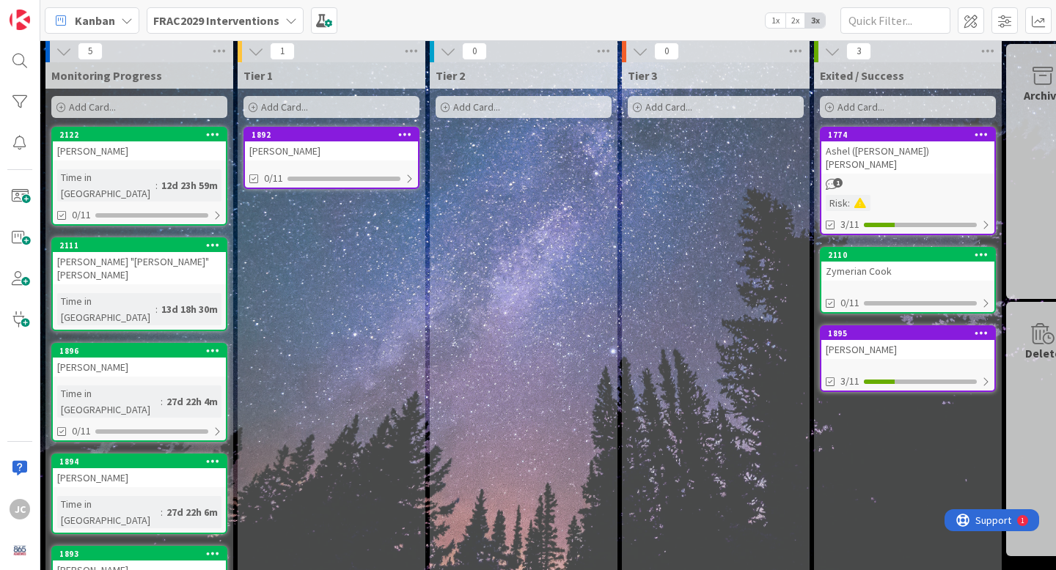
drag, startPoint x: 138, startPoint y: 474, endPoint x: 501, endPoint y: 0, distance: 597.6
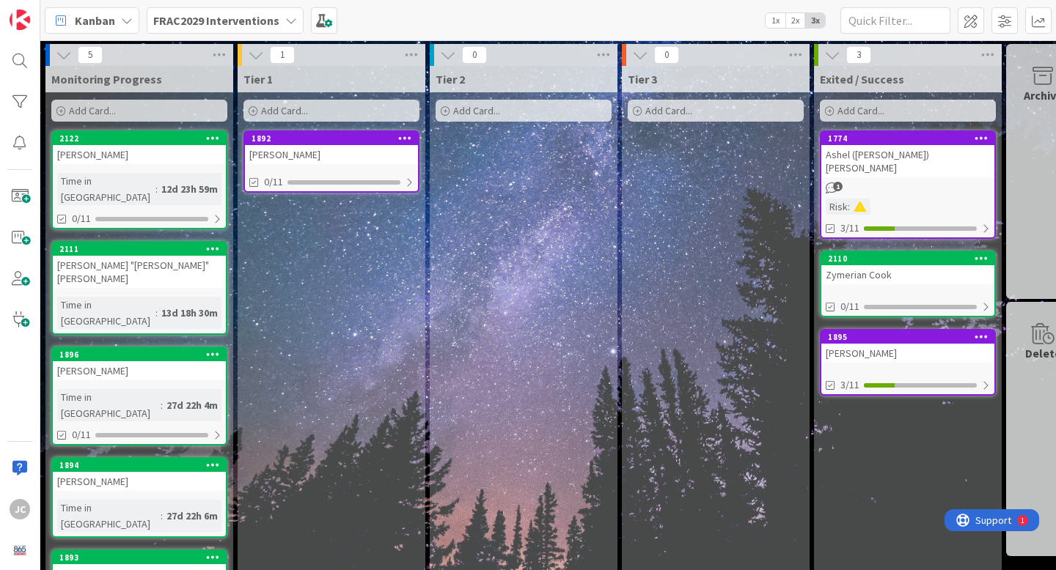
click at [116, 108] on div "Add Card..." at bounding box center [139, 111] width 176 height 22
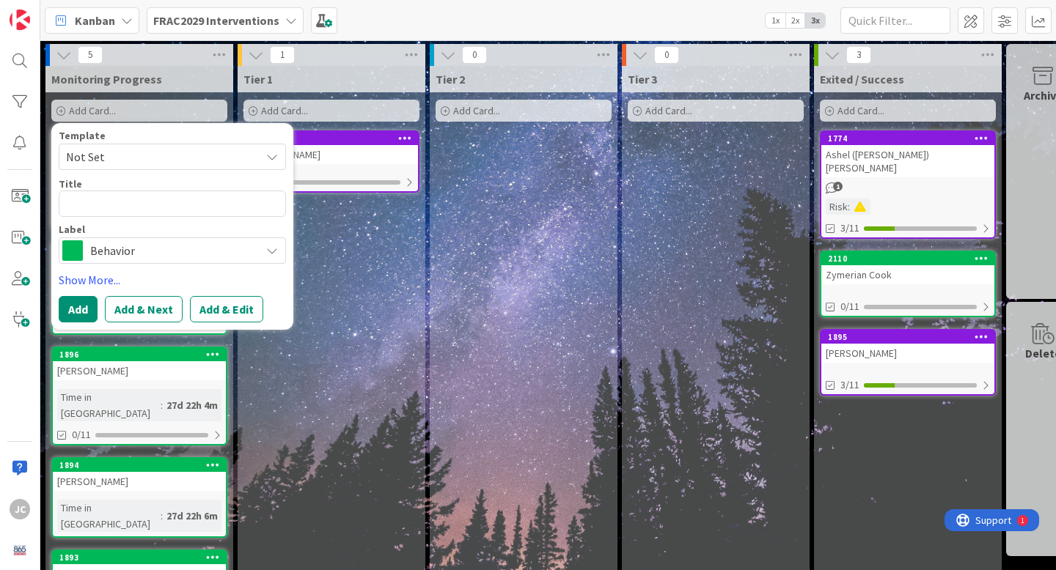
type textarea "x"
type textarea "D"
type textarea "x"
type textarea "Di"
type textarea "x"
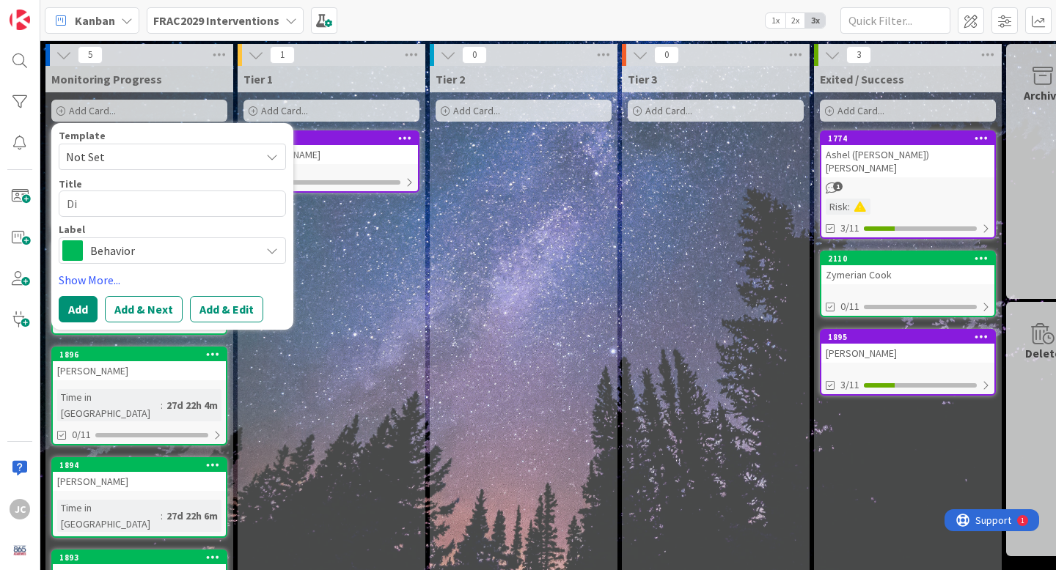
type textarea "Dil"
type textarea "x"
type textarea "[PERSON_NAME]"
type textarea "x"
type textarea "Dillo"
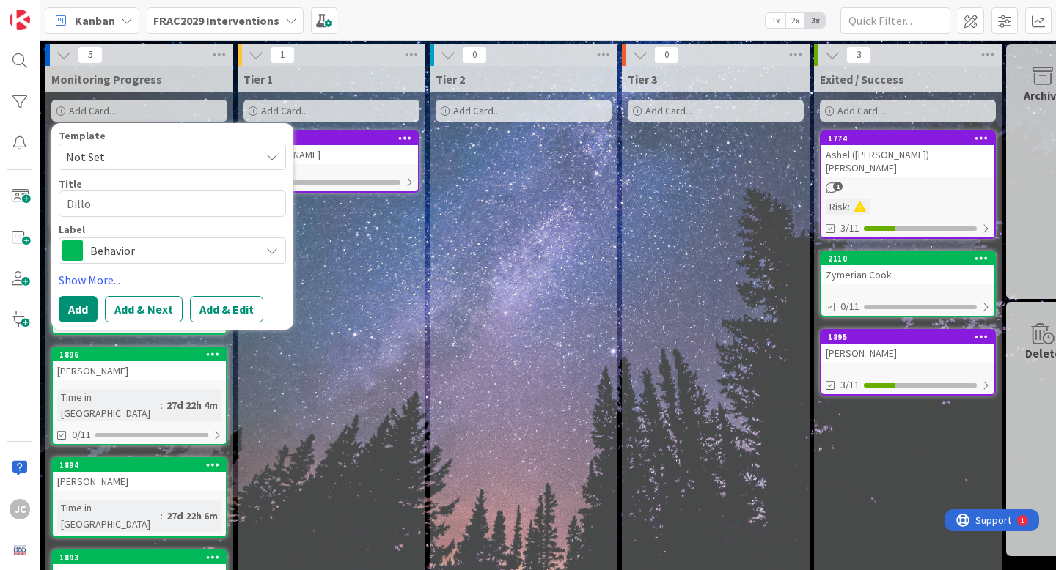
type textarea "x"
type textarea "[PERSON_NAME]"
type textarea "x"
type textarea "[PERSON_NAME]"
type textarea "x"
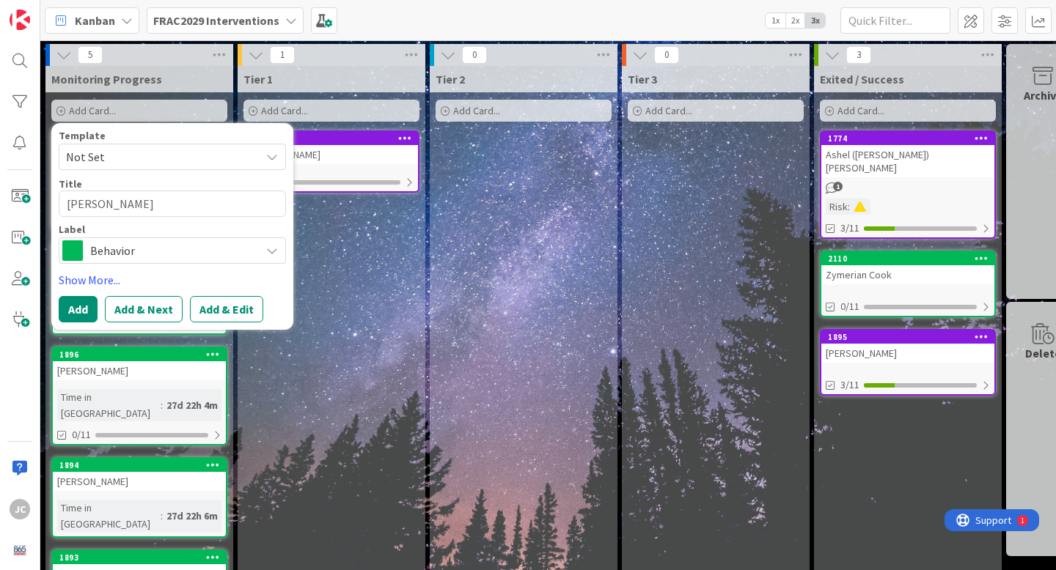
type textarea "[PERSON_NAME] C"
type textarea "x"
type textarea "[PERSON_NAME]"
type textarea "x"
type textarea "[PERSON_NAME]"
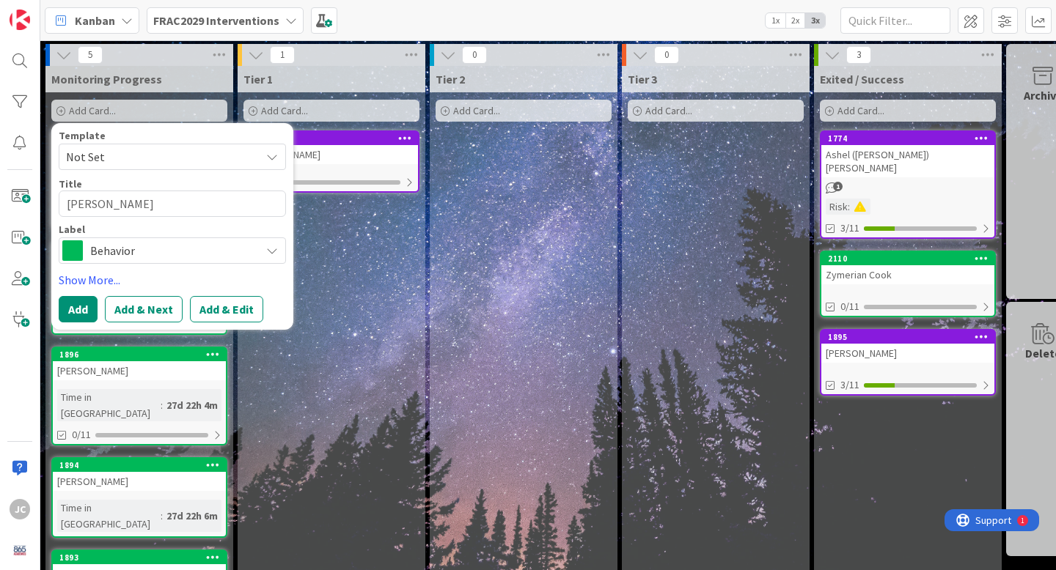
type textarea "x"
type textarea "[PERSON_NAME]"
type textarea "x"
type textarea "[PERSON_NAME]"
click at [187, 246] on span "Behavior" at bounding box center [171, 250] width 163 height 21
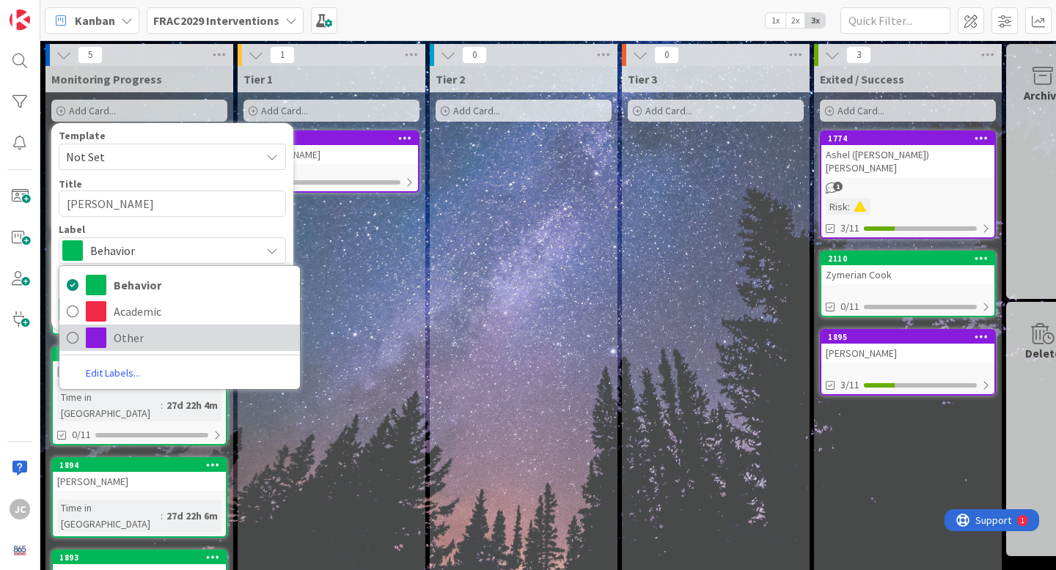
click at [119, 336] on span "Other" at bounding box center [203, 338] width 179 height 22
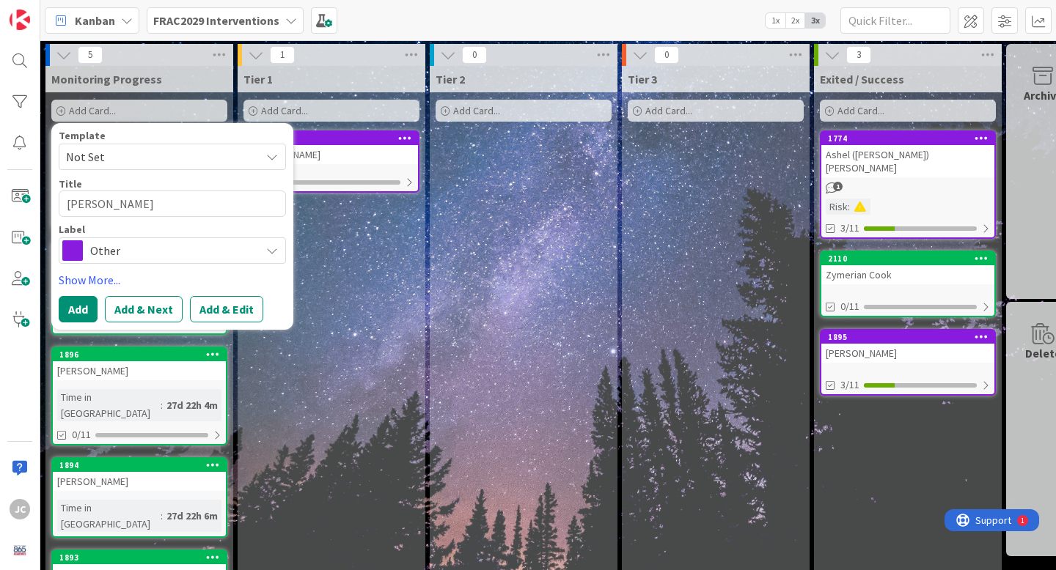
click at [136, 152] on span "Not Set" at bounding box center [157, 156] width 183 height 19
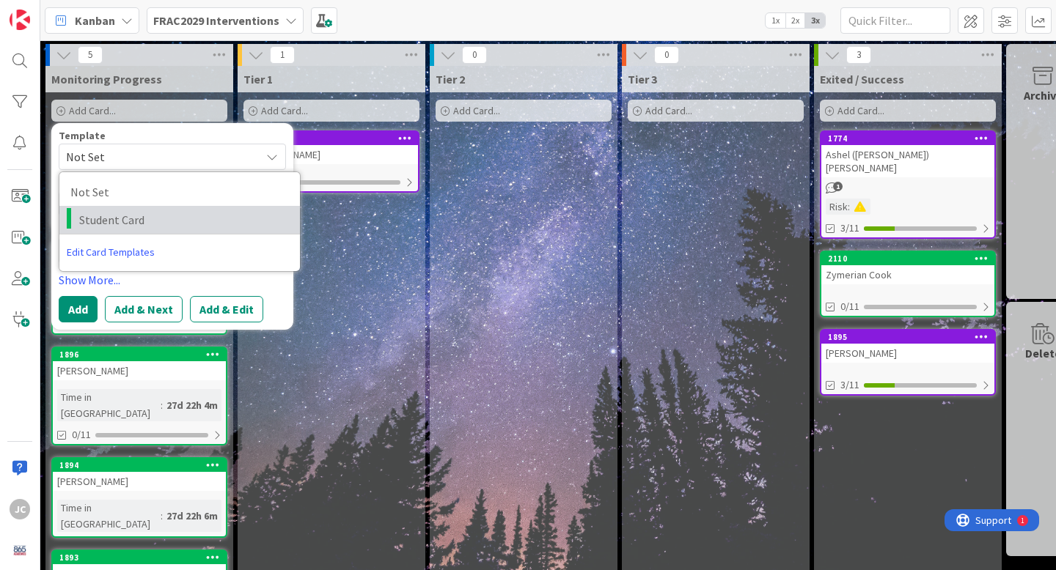
click at [148, 210] on span "Student Card" at bounding box center [184, 219] width 210 height 19
type textarea "x"
type textarea "Student Card"
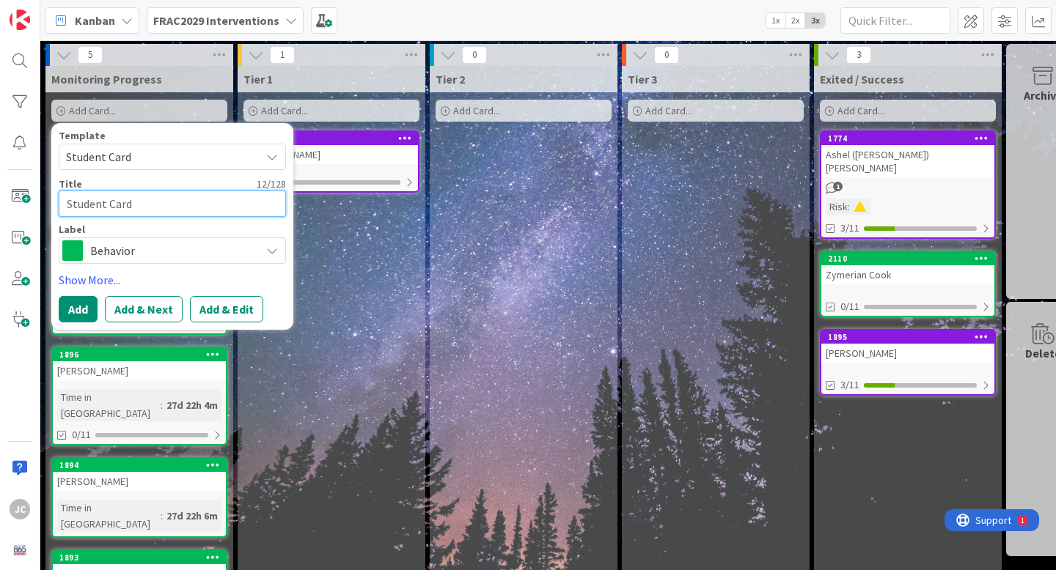
click at [130, 198] on textarea "Student Card" at bounding box center [172, 204] width 227 height 26
type textarea "x"
type textarea "Student CardD"
type textarea "x"
type textarea "D"
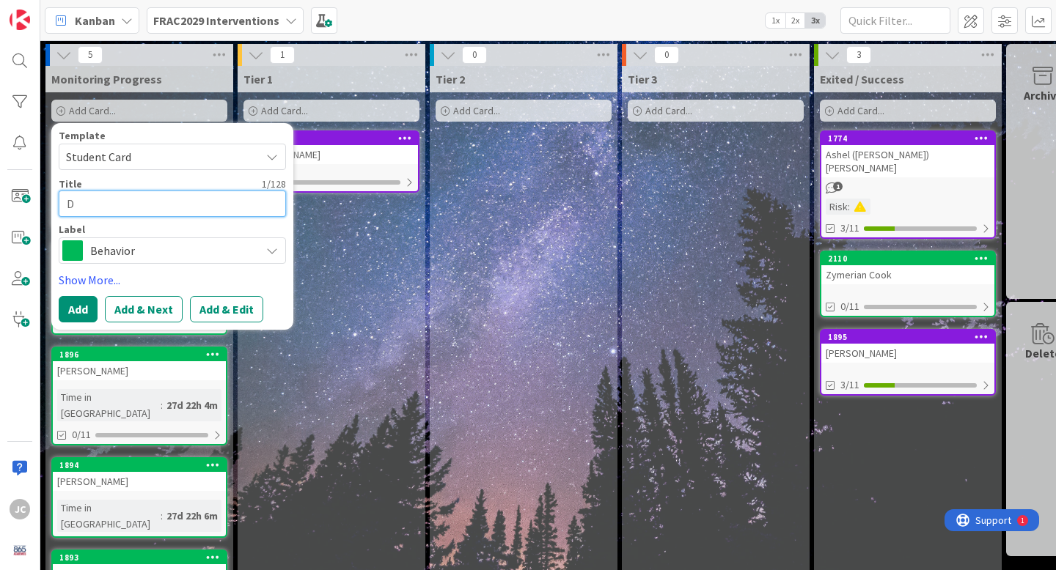
type textarea "x"
type textarea "Di"
type textarea "x"
type textarea "Dil"
type textarea "x"
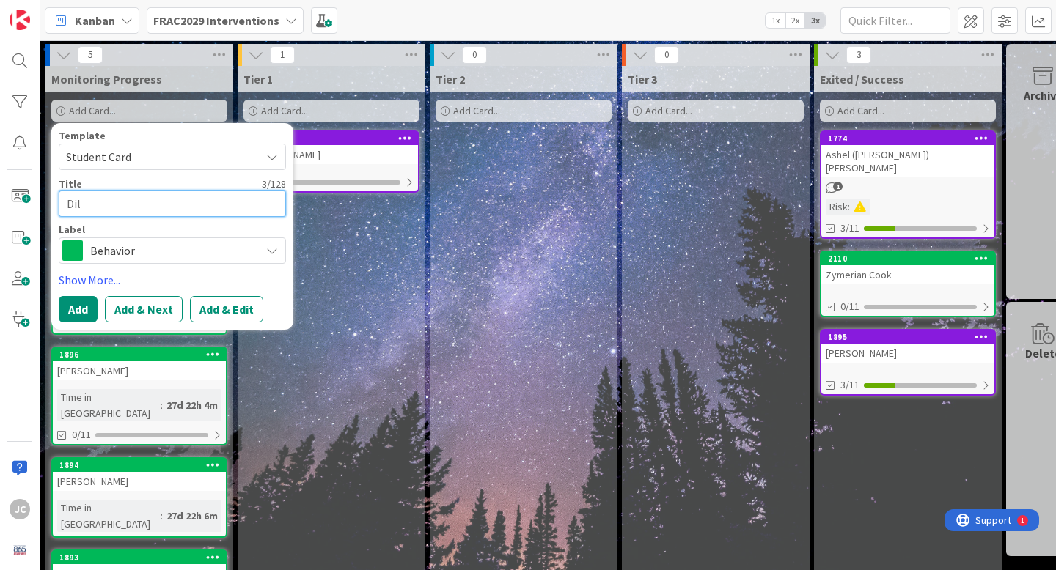
type textarea "[PERSON_NAME]"
type textarea "x"
type textarea "[PERSON_NAME]"
type textarea "x"
type textarea "[PERSON_NAME]"
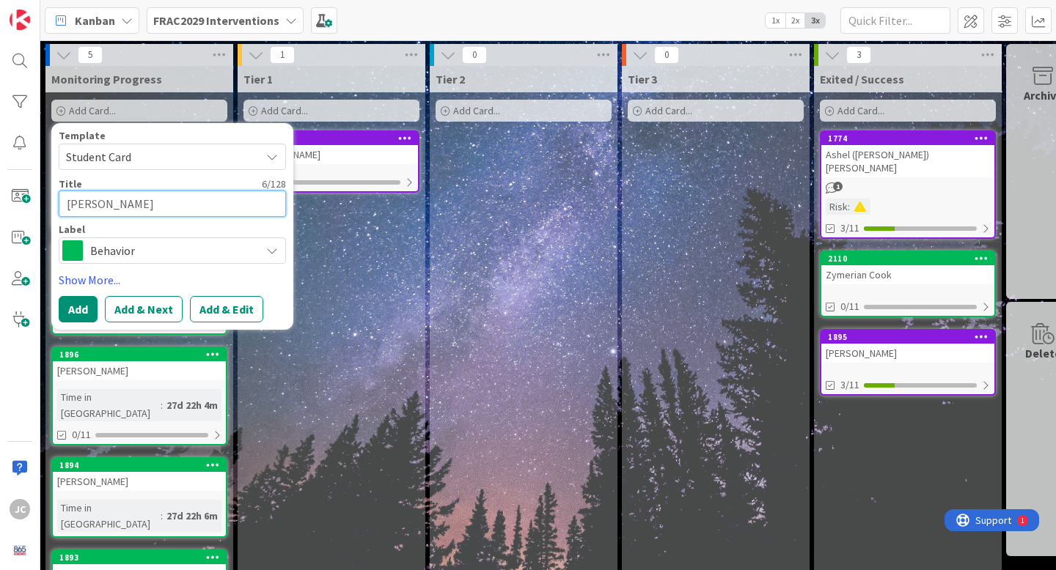
type textarea "x"
type textarea "[PERSON_NAME] C"
type textarea "x"
type textarea "[PERSON_NAME]"
type textarea "x"
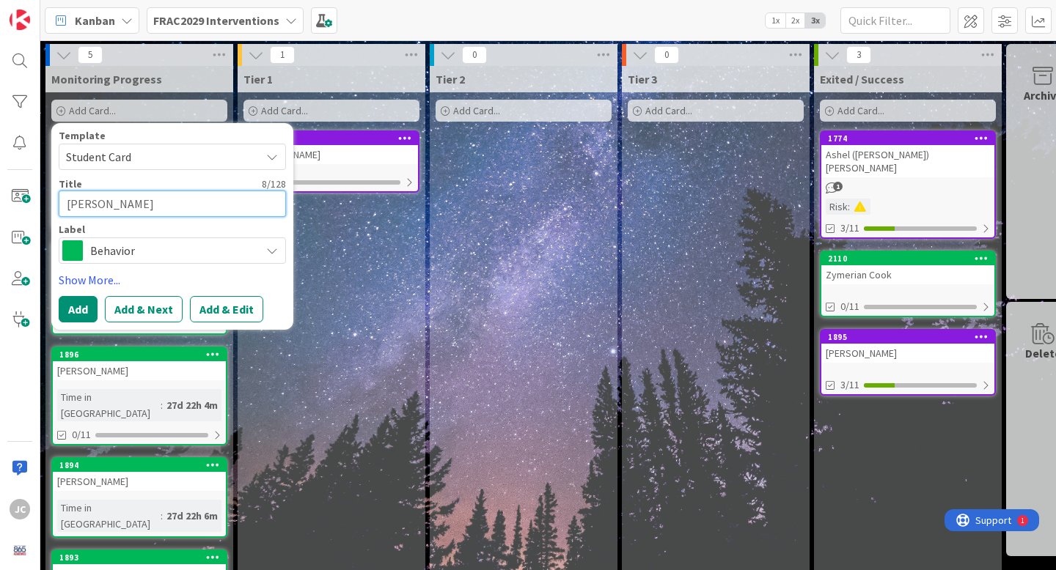
type textarea "[PERSON_NAME]"
type textarea "x"
type textarea "[PERSON_NAME]"
type textarea "x"
type textarea "[PERSON_NAME]"
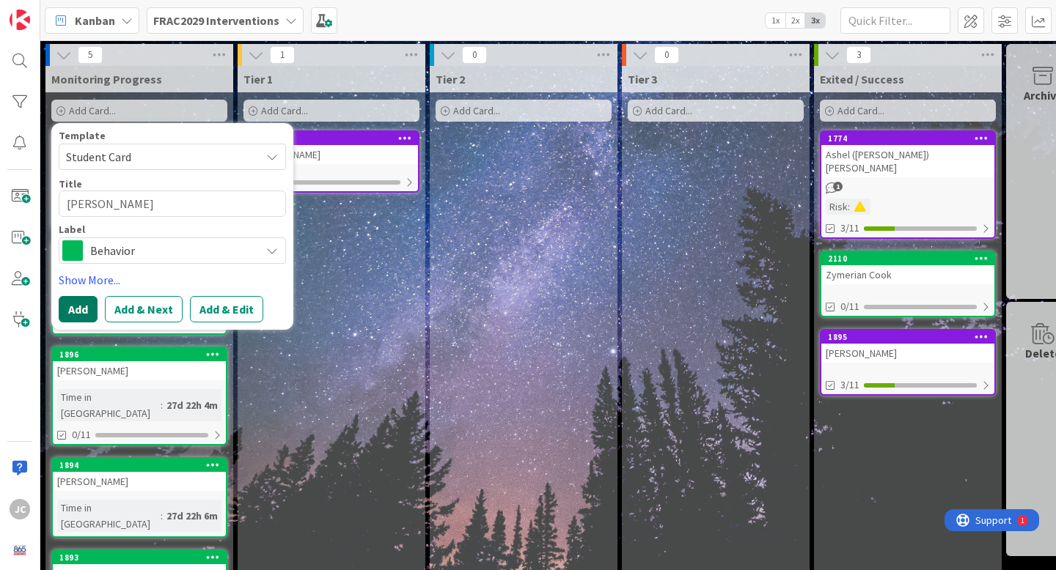
click at [76, 302] on button "Add" at bounding box center [78, 309] width 39 height 26
